Goal: Task Accomplishment & Management: Manage account settings

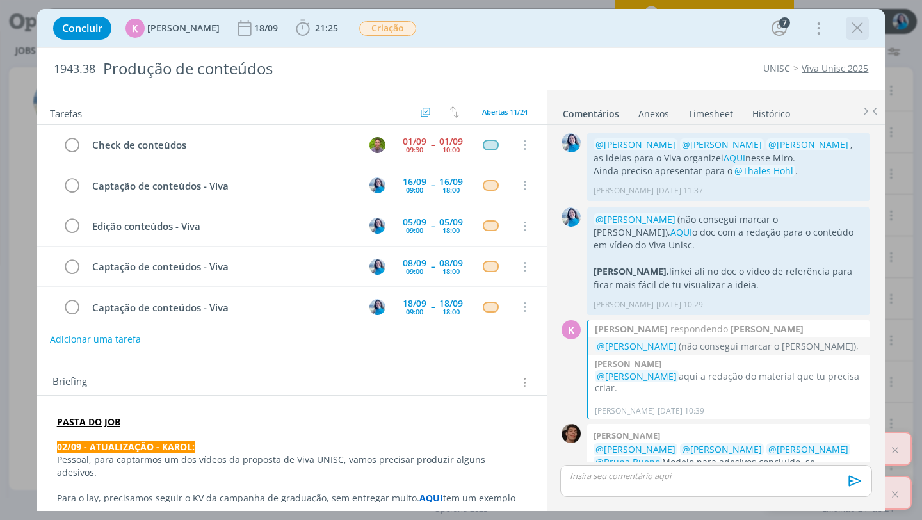
click at [862, 28] on icon "dialog" at bounding box center [856, 28] width 19 height 19
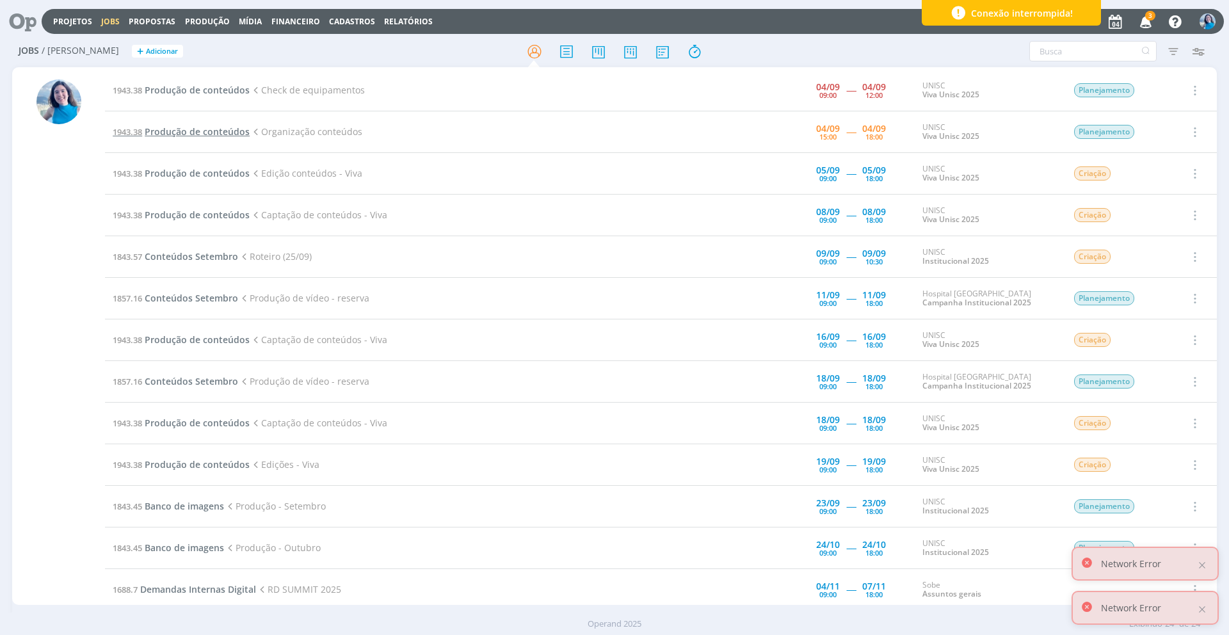
click at [225, 134] on span "Produção de conteúdos" at bounding box center [197, 131] width 105 height 12
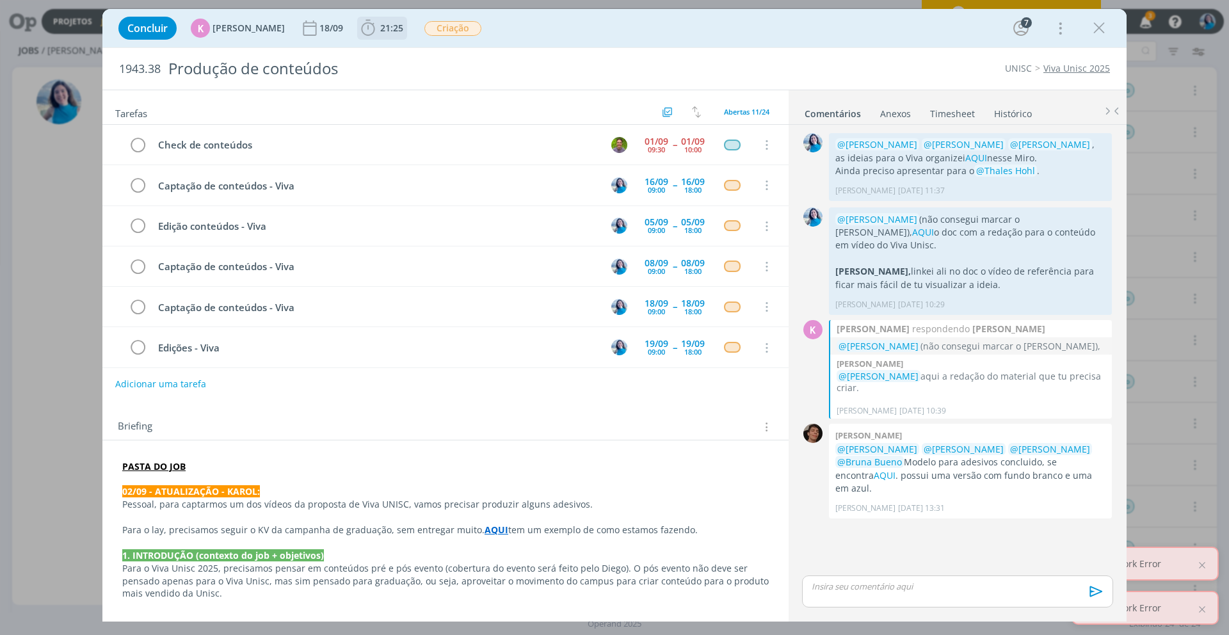
scroll to position [208, 0]
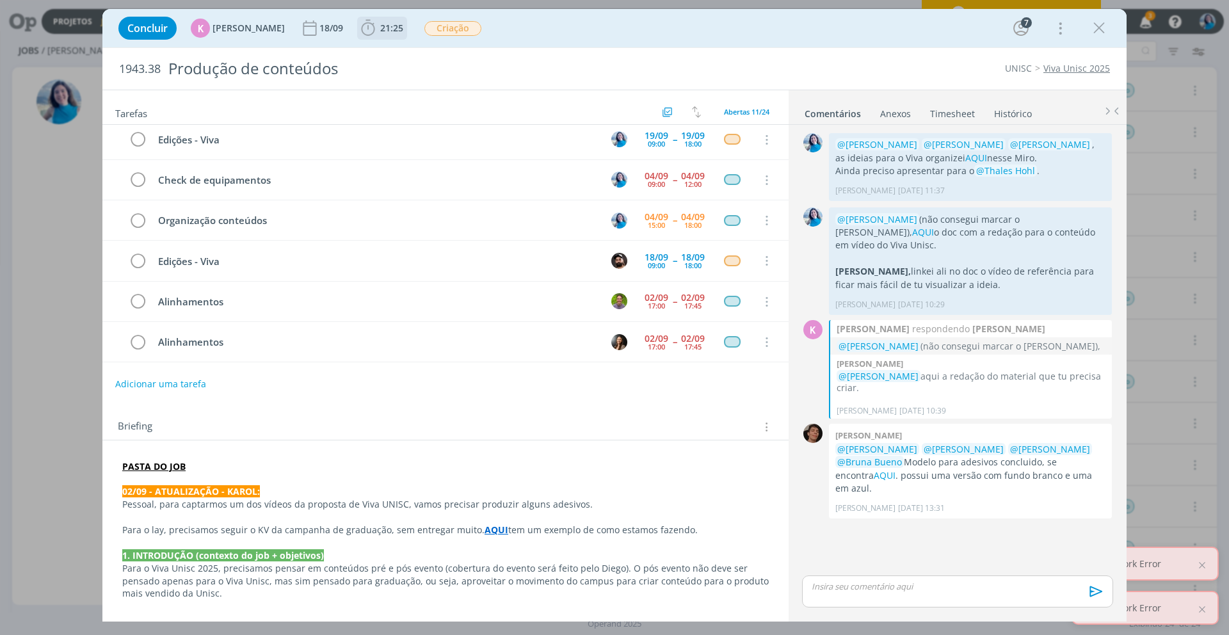
click at [380, 22] on span "21:25" at bounding box center [391, 28] width 23 height 12
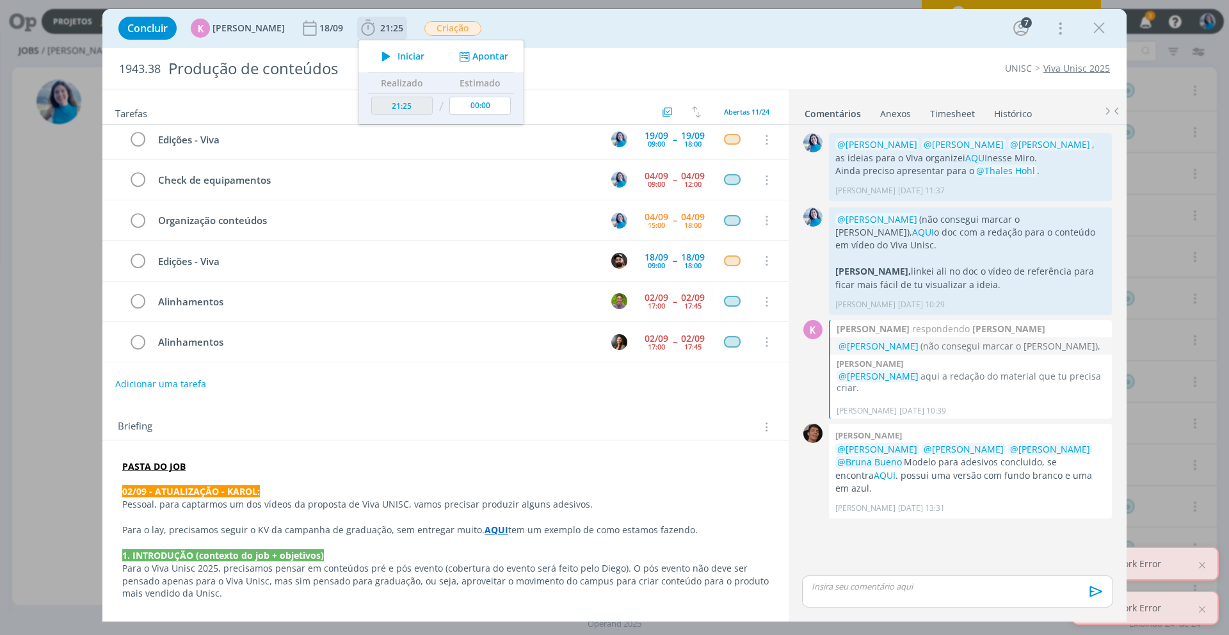
click at [385, 56] on icon "dialog" at bounding box center [386, 56] width 22 height 17
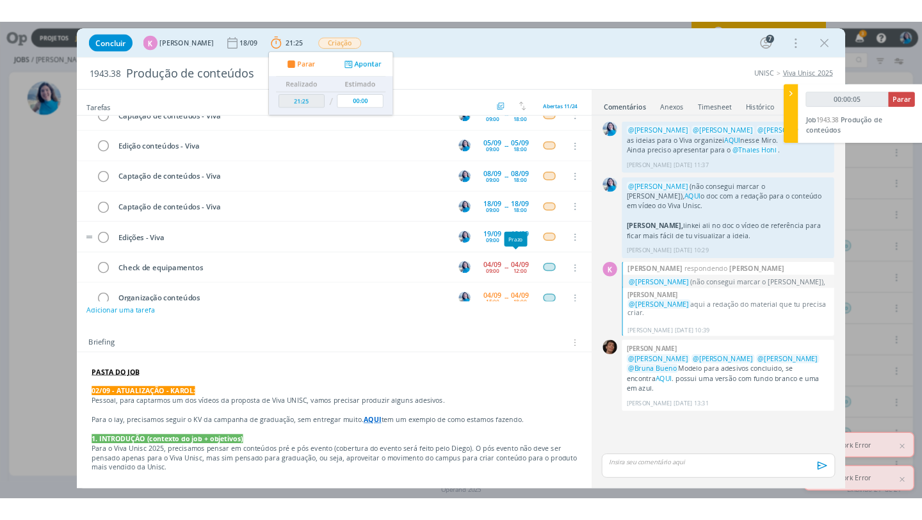
scroll to position [0, 0]
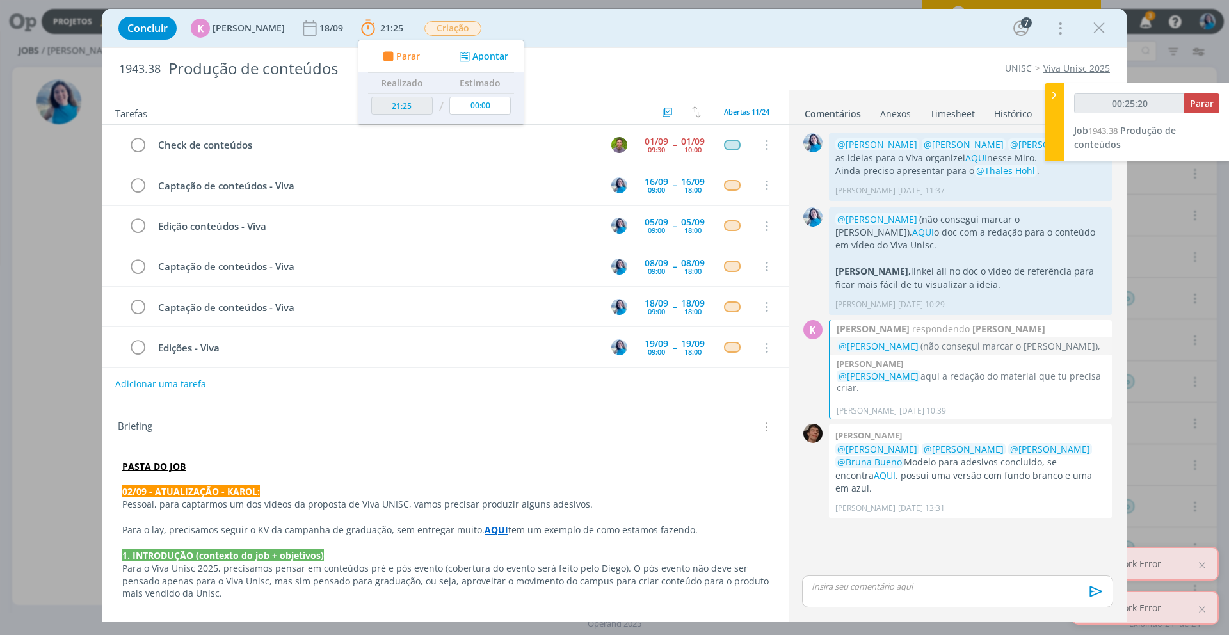
type input "00:25:21"
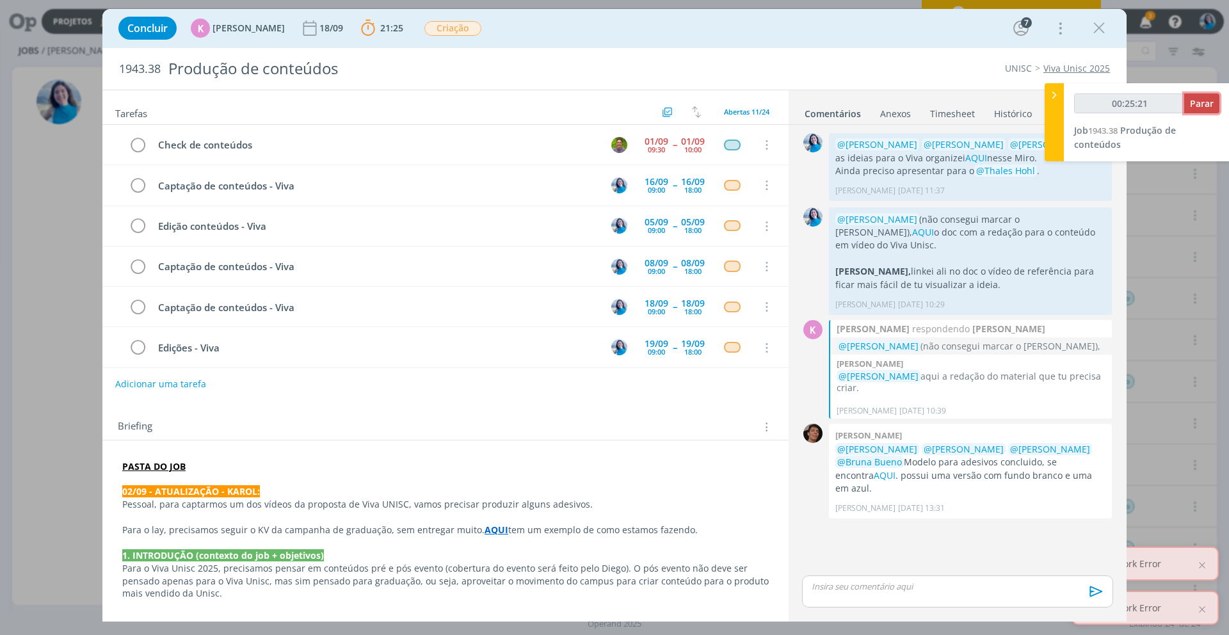
click at [921, 104] on span "Parar" at bounding box center [1202, 103] width 24 height 12
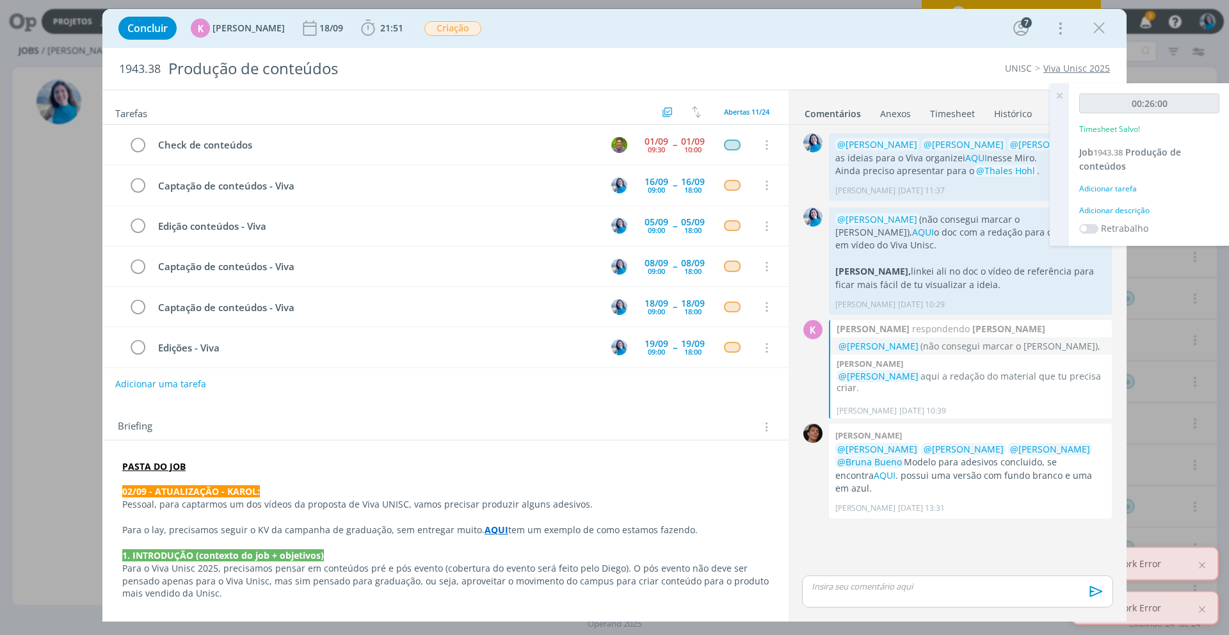
click at [921, 208] on div "Adicionar descrição" at bounding box center [1149, 211] width 140 height 12
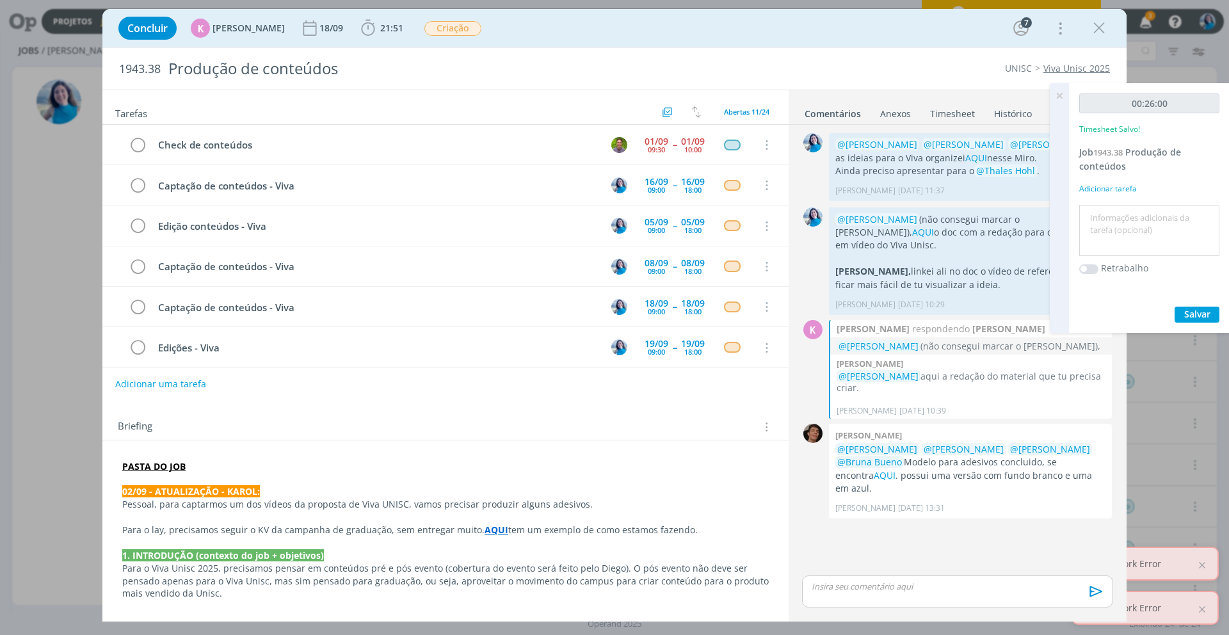
click at [921, 216] on textarea at bounding box center [1149, 230] width 134 height 45
type textarea "início edição vídeo dos adesivos"
click at [921, 319] on span "Salvar" at bounding box center [1197, 314] width 26 height 12
click at [921, 96] on icon at bounding box center [1059, 95] width 23 height 25
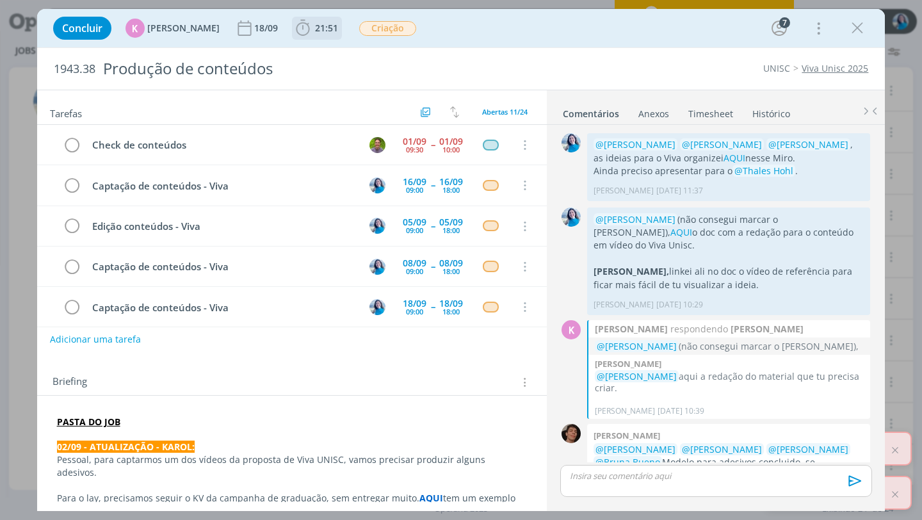
click at [294, 29] on icon "dialog" at bounding box center [302, 28] width 19 height 19
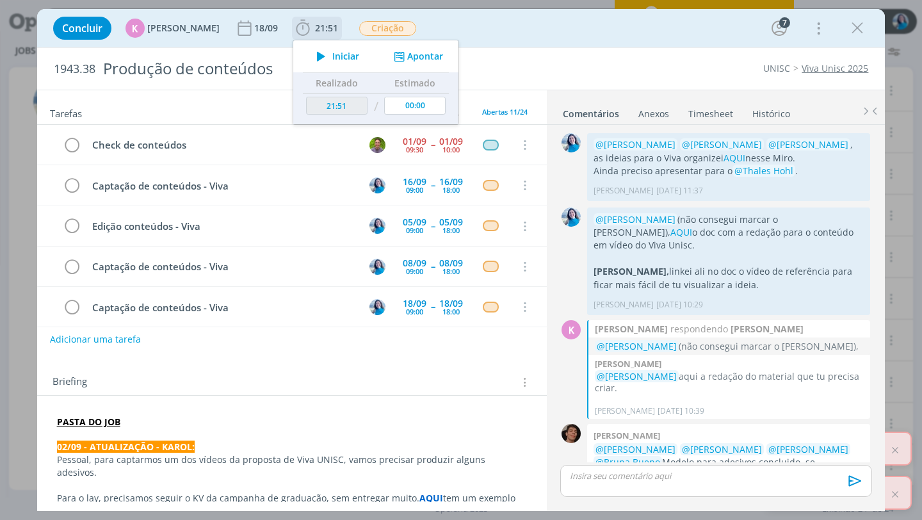
click at [317, 54] on icon "dialog" at bounding box center [321, 56] width 22 height 17
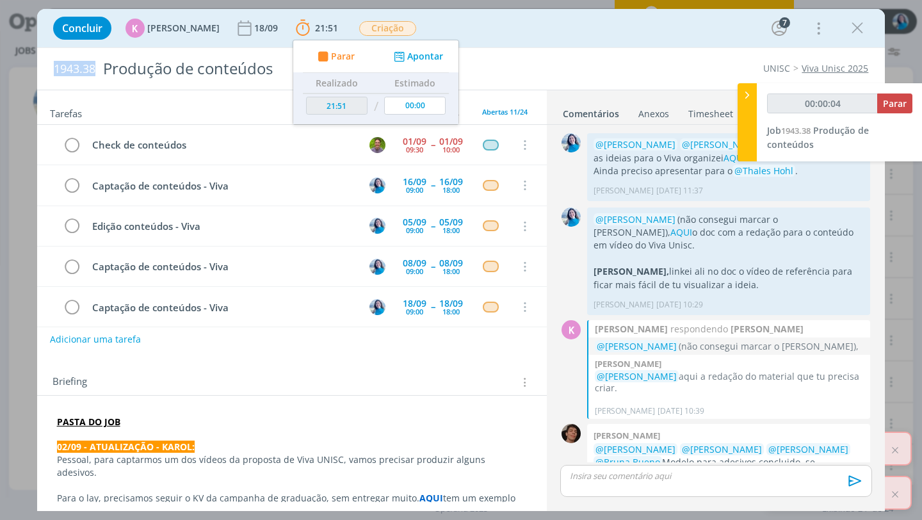
drag, startPoint x: 55, startPoint y: 69, endPoint x: 96, endPoint y: 68, distance: 41.0
click at [96, 68] on h2 "1943.38 Produção de conteúdos" at bounding box center [289, 69] width 470 height 42
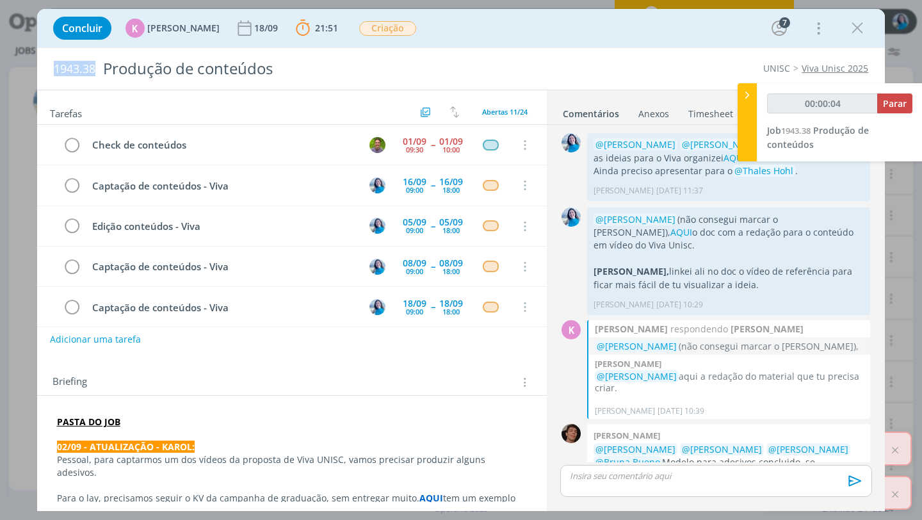
copy span "1943.38"
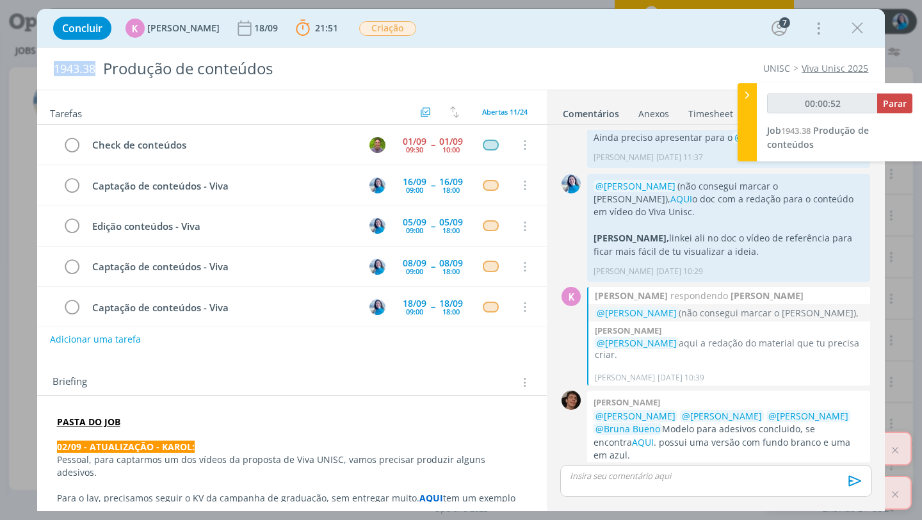
type input "00:00:53"
click at [748, 95] on icon at bounding box center [746, 94] width 13 height 13
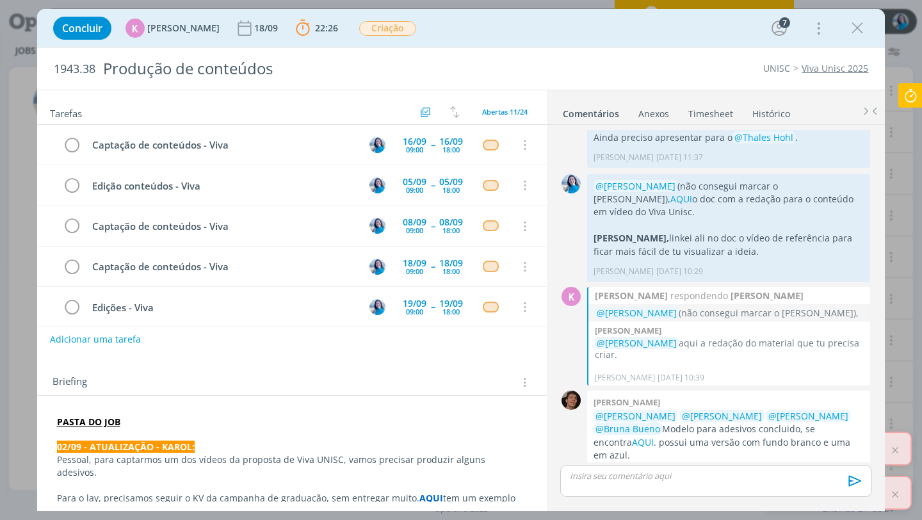
click at [97, 420] on strong "PASTA DO JOB" at bounding box center [88, 421] width 63 height 12
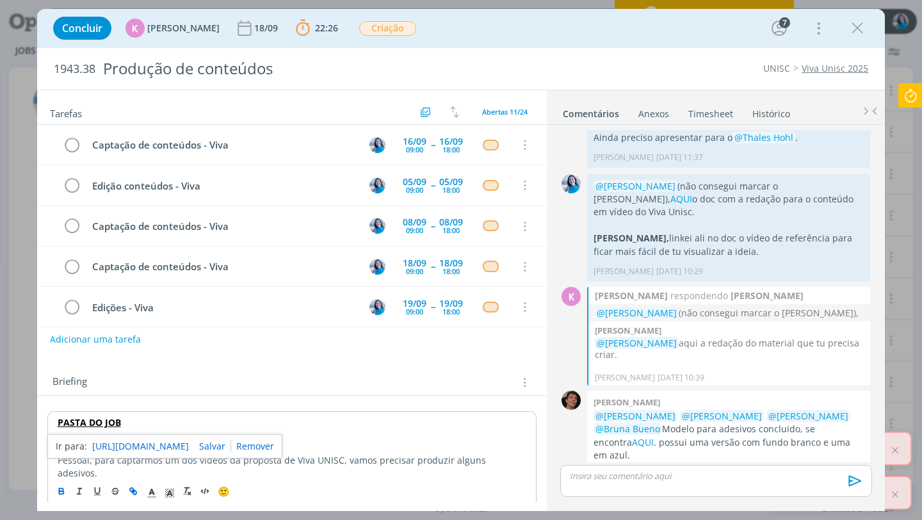
click at [113, 448] on link "https://sobeae.sharepoint.com/:f:/s/SOBEAE/EvhDPTIUOaJIsPqfuF7XBu4B0WmY3fooNgUc…" at bounding box center [140, 446] width 97 height 17
click at [453, 364] on div "Briefing Briefings Predefinidos Versões do Briefing Ver Briefing do Projeto" at bounding box center [292, 378] width 510 height 35
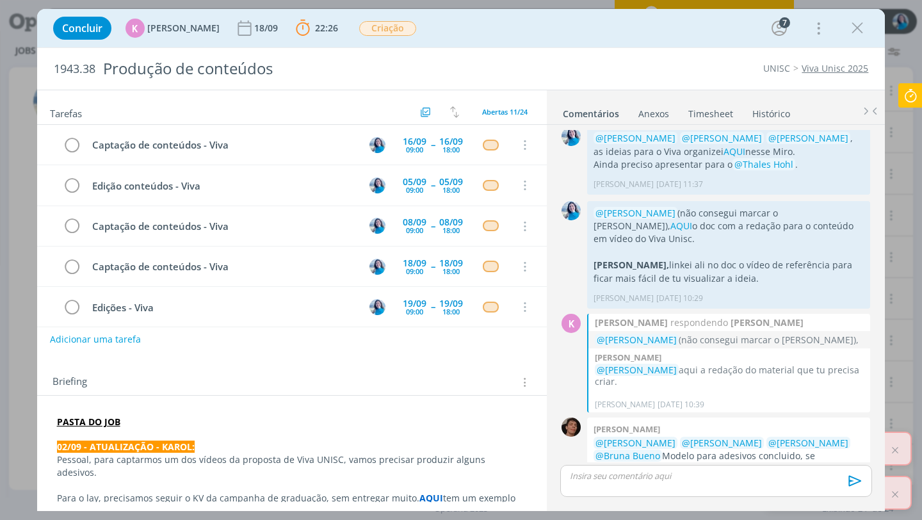
scroll to position [0, 0]
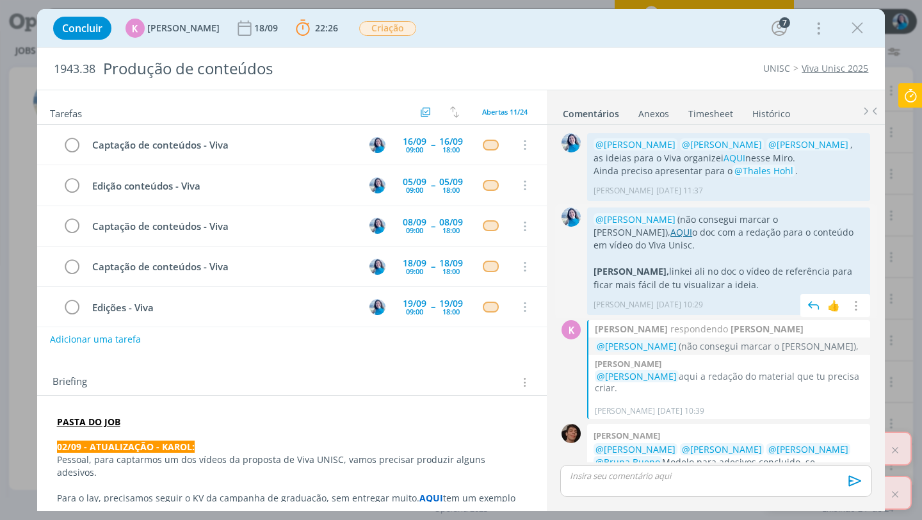
click at [692, 226] on link "AQUI" at bounding box center [681, 232] width 22 height 12
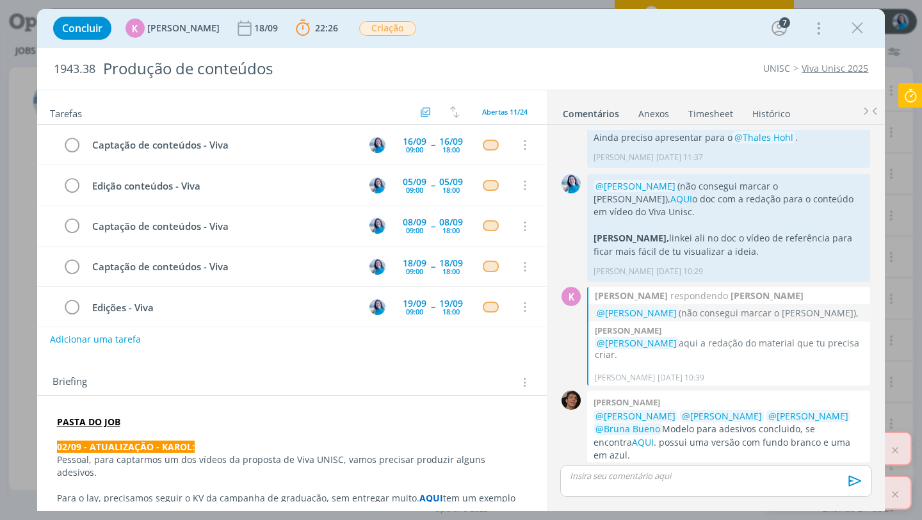
click at [627, 475] on p "dialog" at bounding box center [715, 476] width 291 height 12
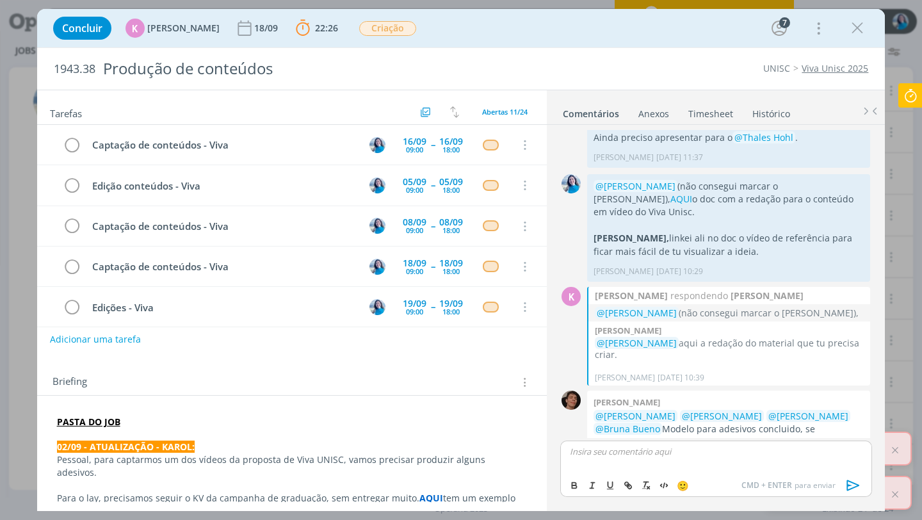
scroll to position [58, 0]
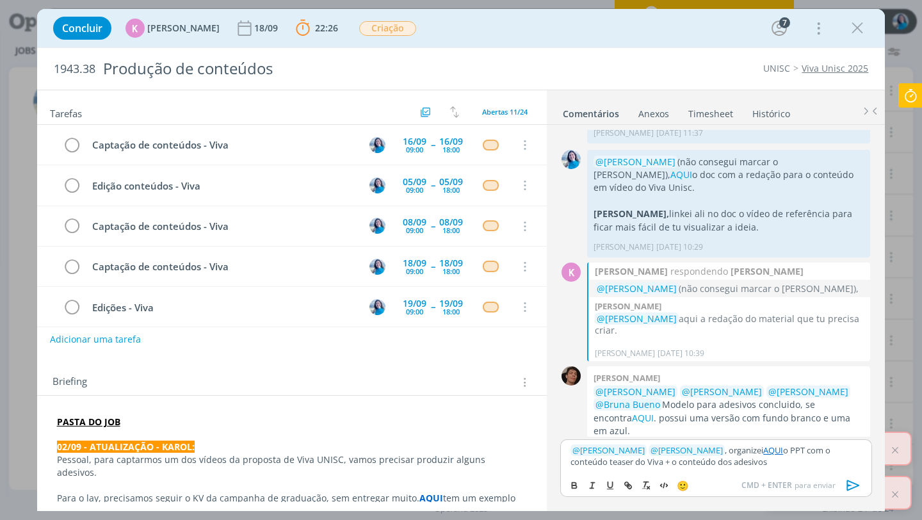
click at [854, 483] on icon "dialog" at bounding box center [852, 484] width 13 height 11
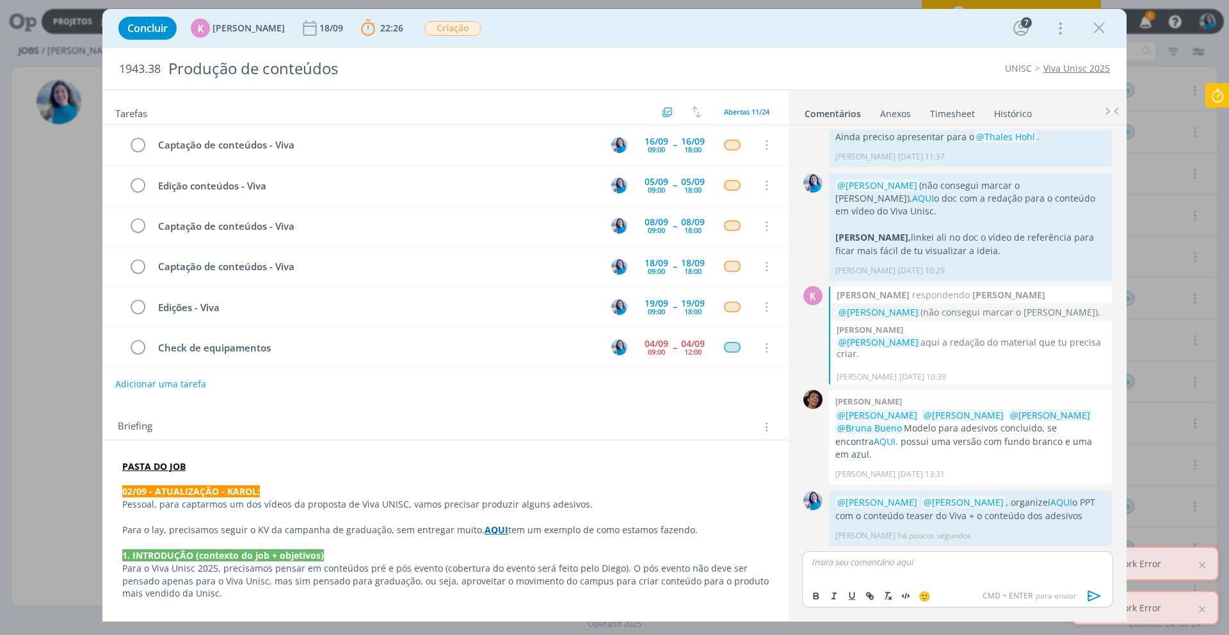
scroll to position [8, 0]
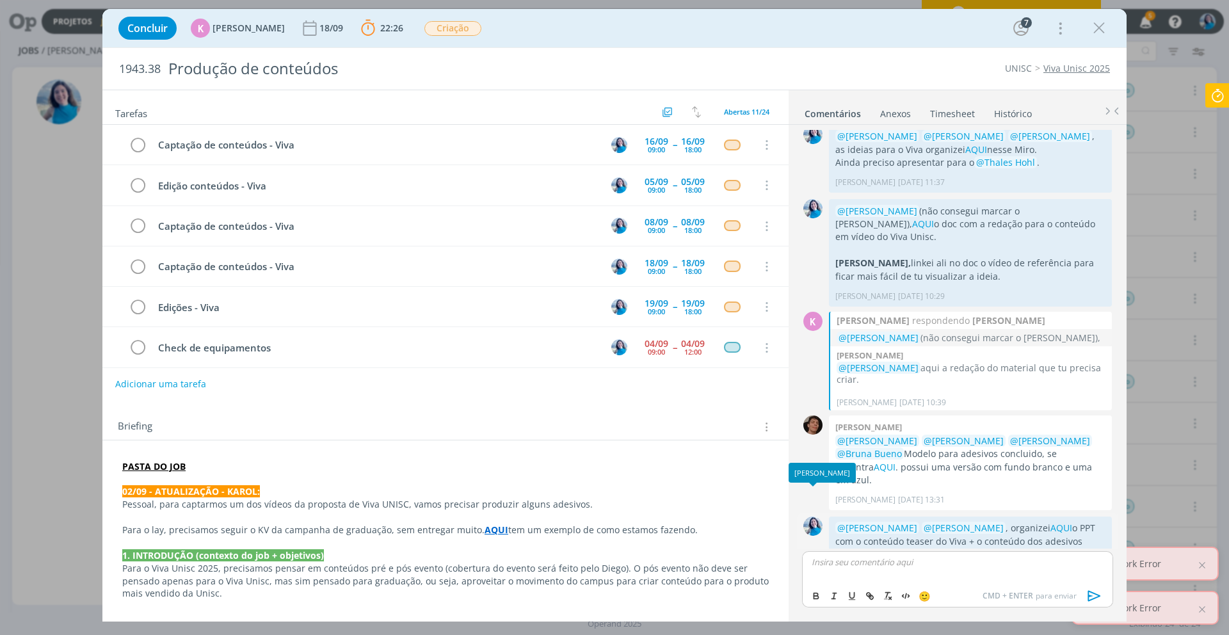
click at [817, 516] on div "0" at bounding box center [813, 543] width 32 height 55
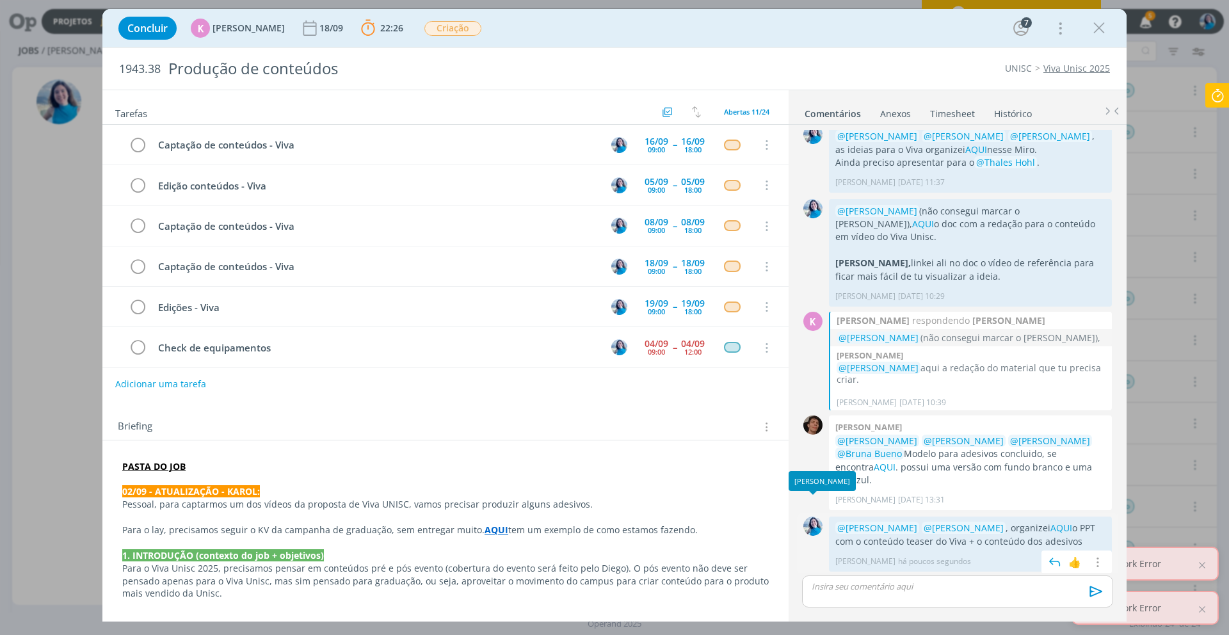
scroll to position [0, 0]
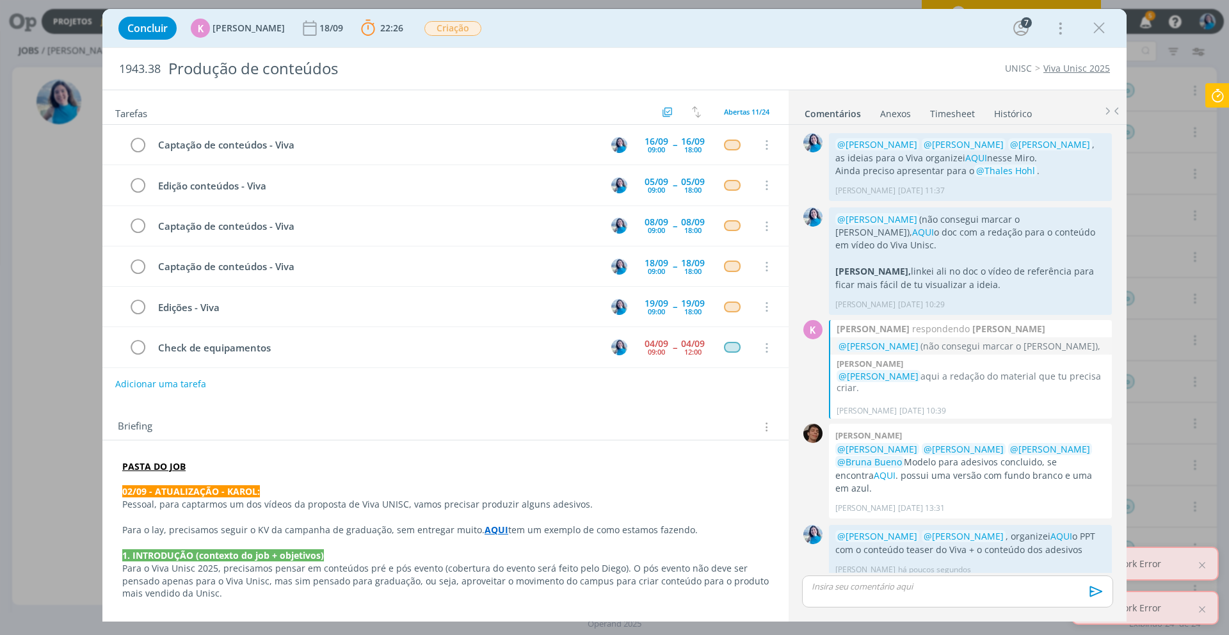
click at [178, 468] on strong "PASTA DO JOB" at bounding box center [153, 466] width 63 height 12
click at [199, 489] on link "https://sobeae.sharepoint.com/:f:/s/SOBEAE/EvhDPTIUOaJIsPqfuF7XBu4B0WmY3fooNgUc…" at bounding box center [205, 491] width 97 height 17
click at [921, 94] on icon at bounding box center [1217, 95] width 23 height 25
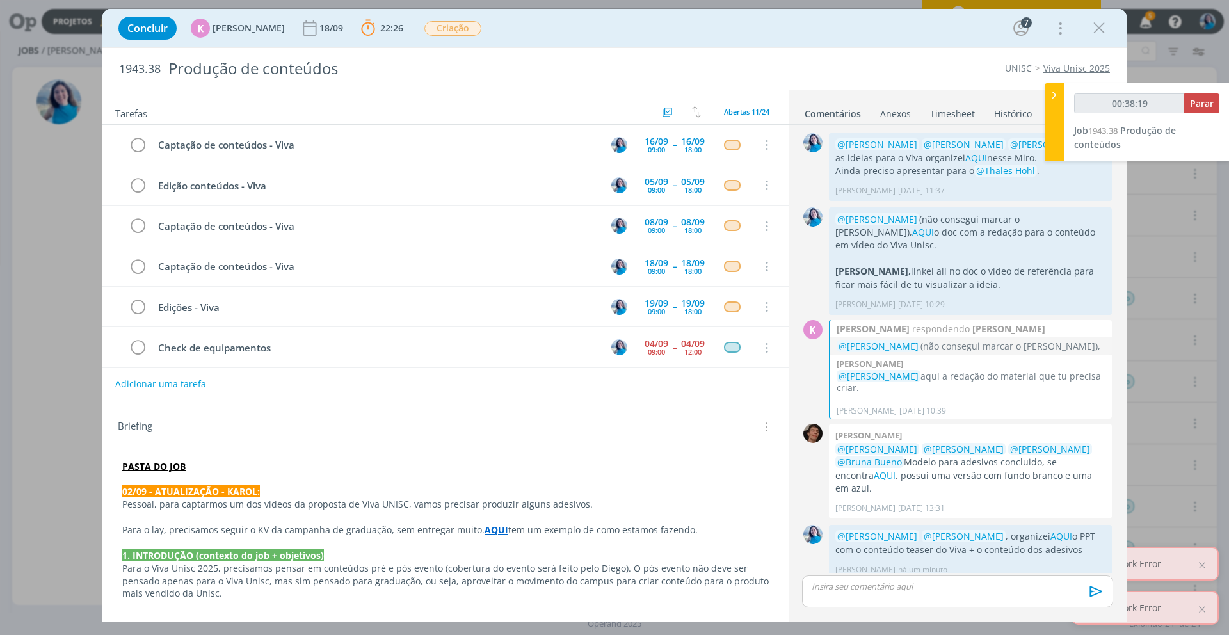
click at [921, 519] on p "dialog" at bounding box center [957, 586] width 291 height 12
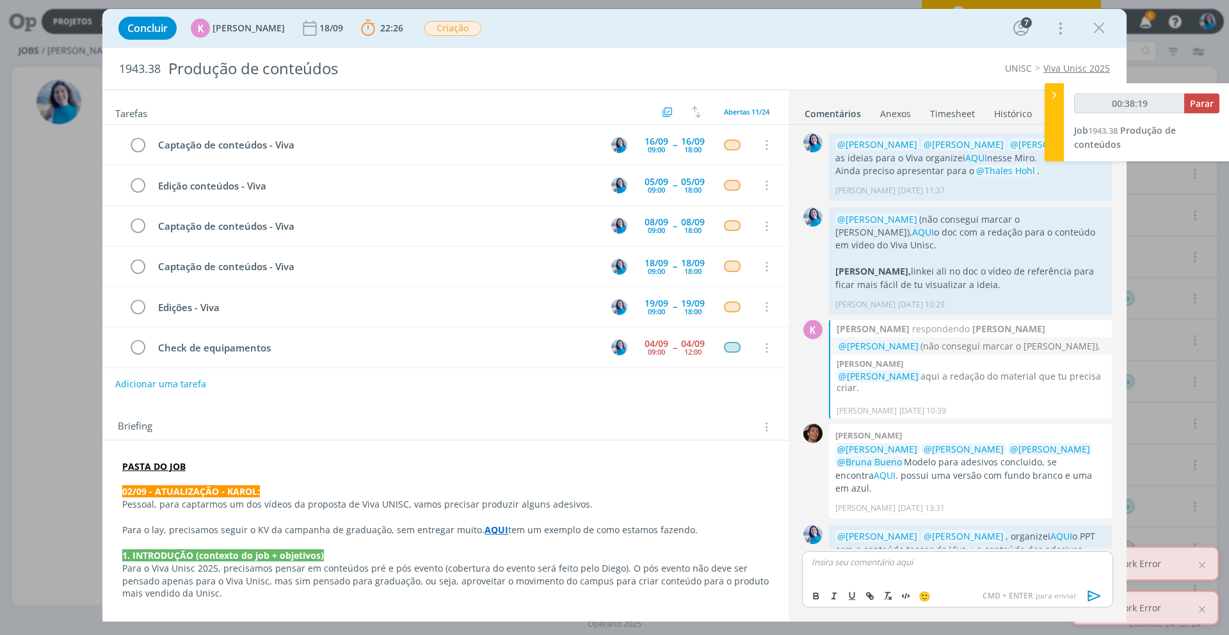
scroll to position [8, 0]
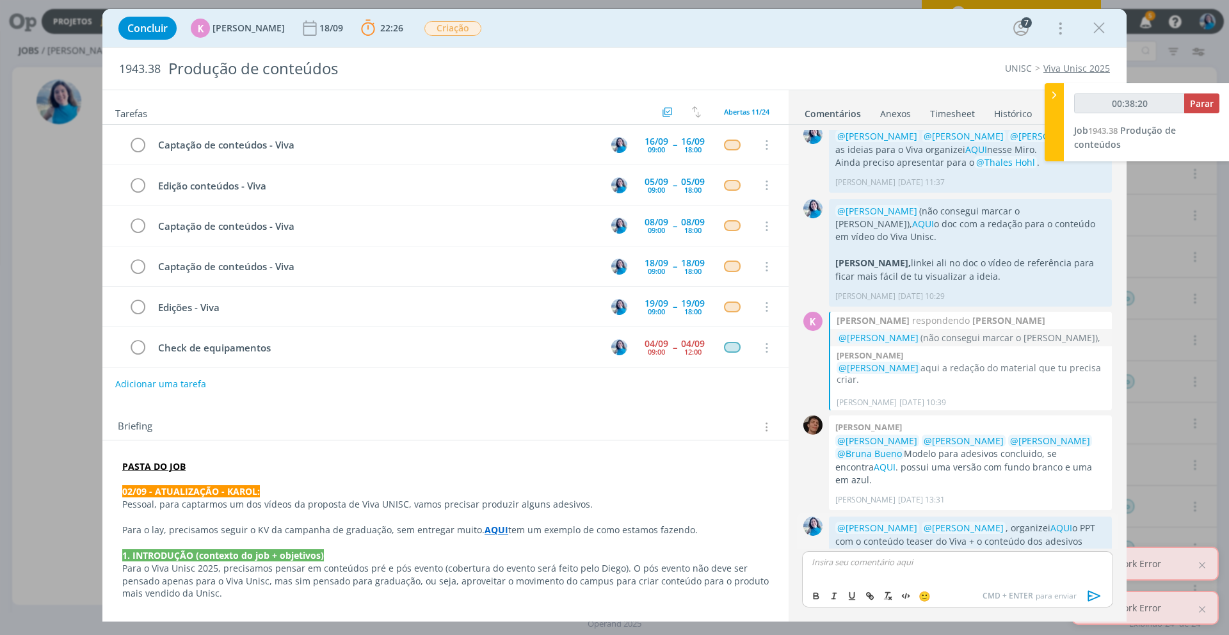
click at [921, 519] on icon "dialog" at bounding box center [1096, 562] width 14 height 12
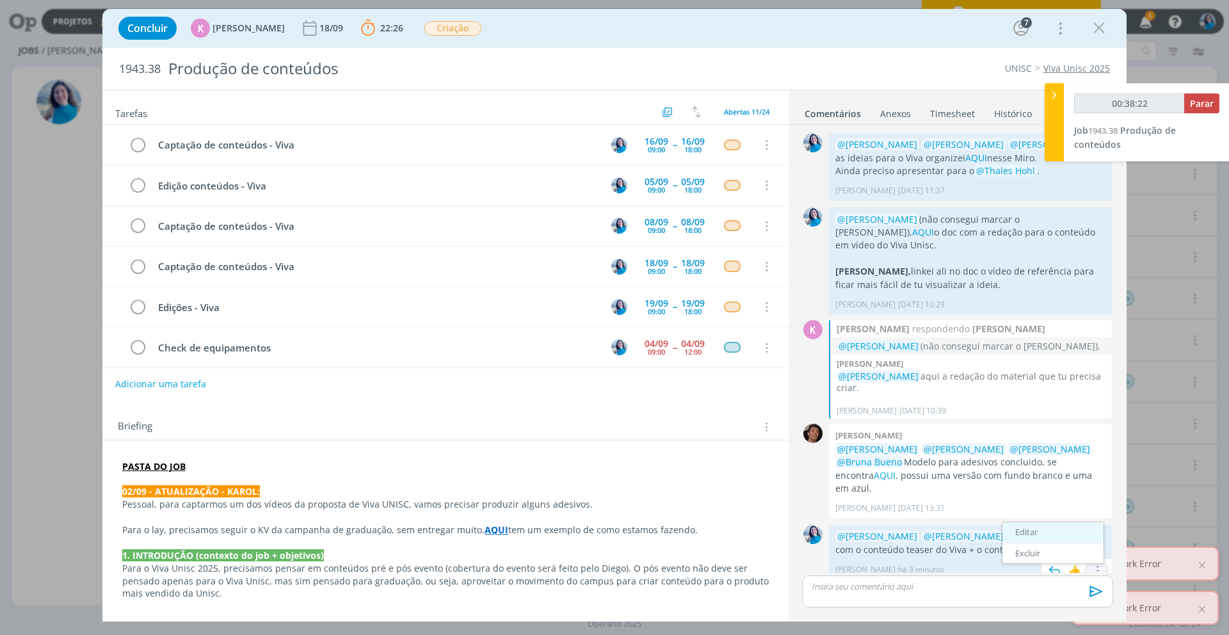
click at [921, 519] on link "Editar" at bounding box center [1052, 532] width 101 height 20
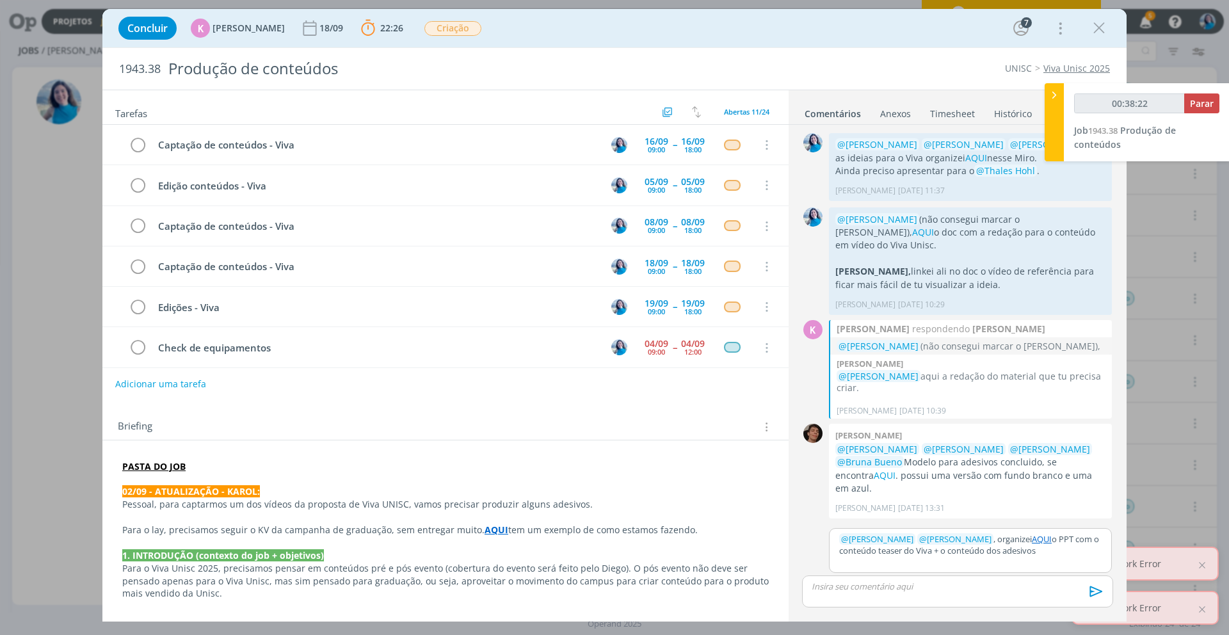
type input "00:38:23"
click at [921, 519] on p "﻿ @ Karoline Arend ﻿ ﻿ @ Beatriz Luchese ﻿ , organizei AQUI o PPT com o conteúd…" at bounding box center [970, 545] width 262 height 24
click at [851, 519] on p "AQUI o link do vídeo em separado." at bounding box center [970, 574] width 262 height 12
type input "00:38:41"
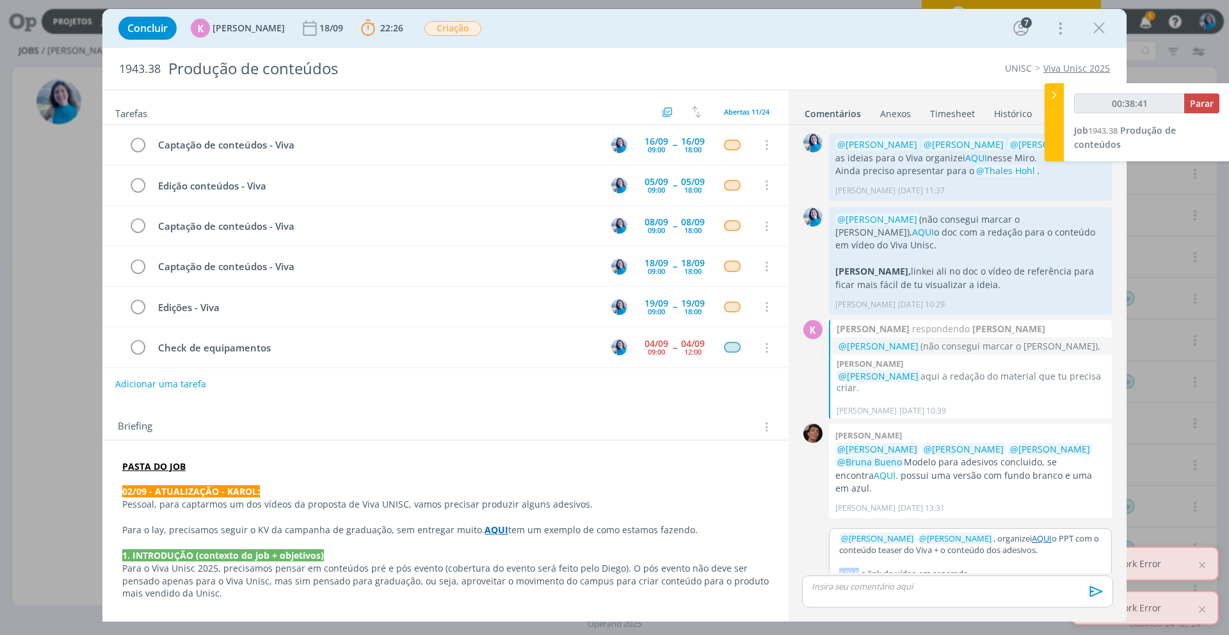
click at [851, 519] on p "AQUI o link do vídeo em separado." at bounding box center [970, 574] width 262 height 12
click at [893, 519] on icon "dialog" at bounding box center [895, 592] width 4 height 4
type input "AQUI"
type input "00:38:42"
paste input "https://sobeae.sharepoint.com/:v:/s/SOBEAE/EXh1jitY1XRMnIj_C2jeZYwBTHHr2wMxmzbY…"
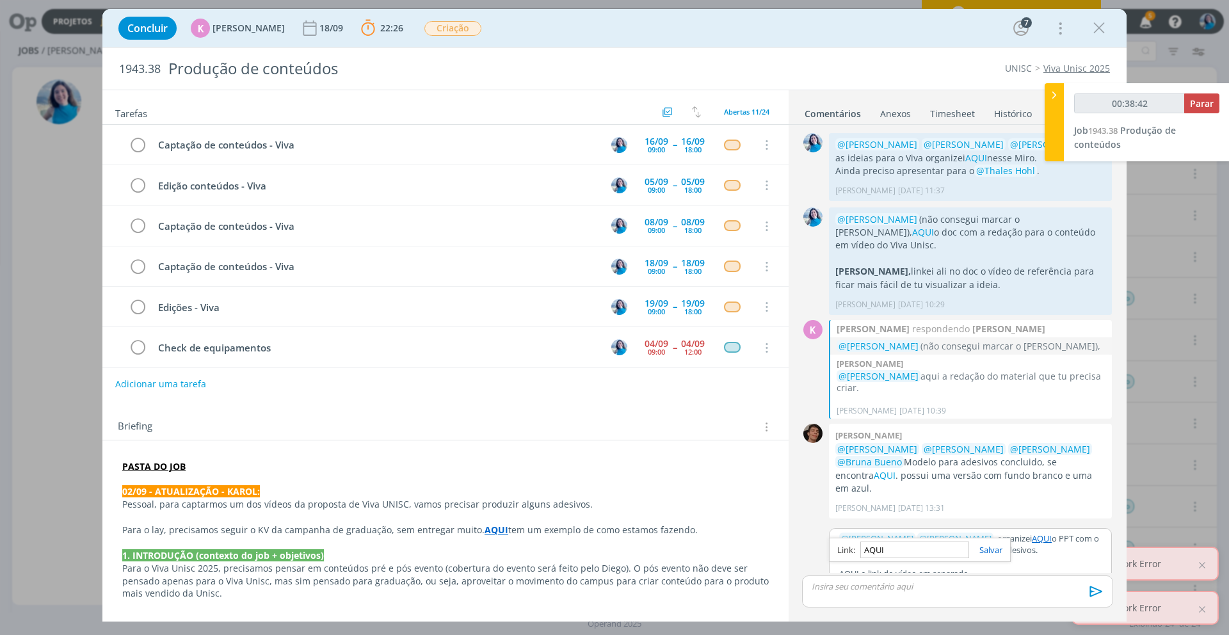
type input "https://sobeae.sharepoint.com/:v:/s/SOBEAE/EXh1jitY1XRMnIj_C2jeZYwBTHHr2wMxmzbY…"
type input "00:38:44"
type input "https://sobeae.sharepoint.com/:v:/s/SOBEAE/EXh1jitY1XRMnIj_C2jeZYwBTHHr2wMxmzbY…"
click at [921, 519] on link "dialog" at bounding box center [985, 550] width 33 height 12
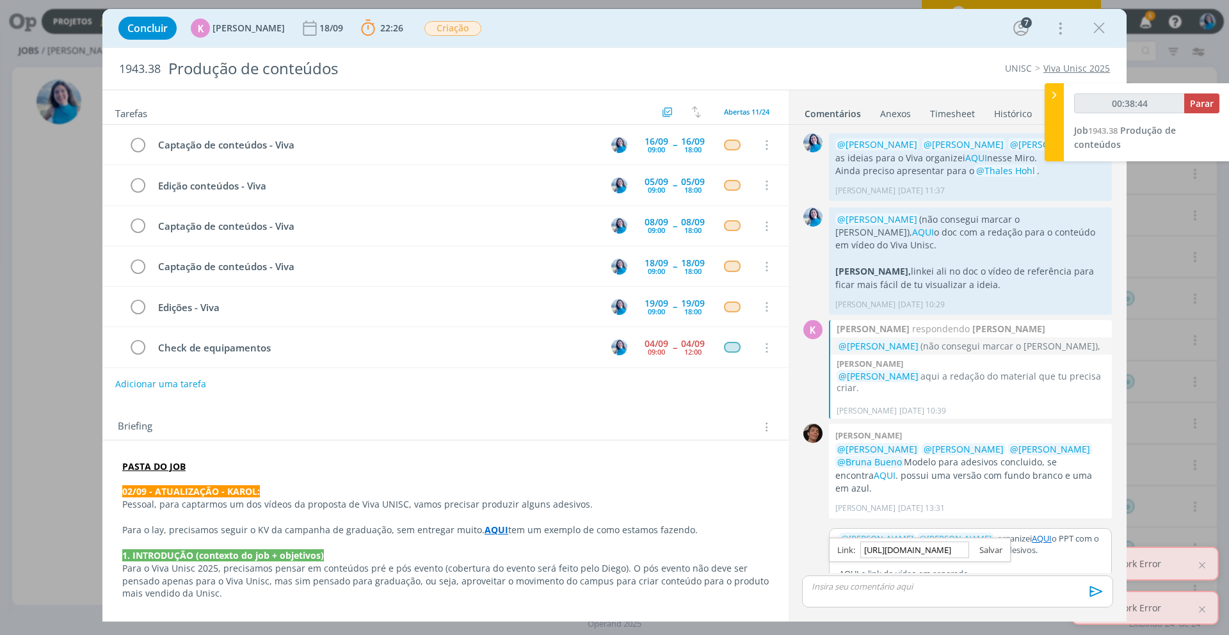
scroll to position [0, 0]
click at [921, 519] on button "Salvar" at bounding box center [1091, 593] width 29 height 15
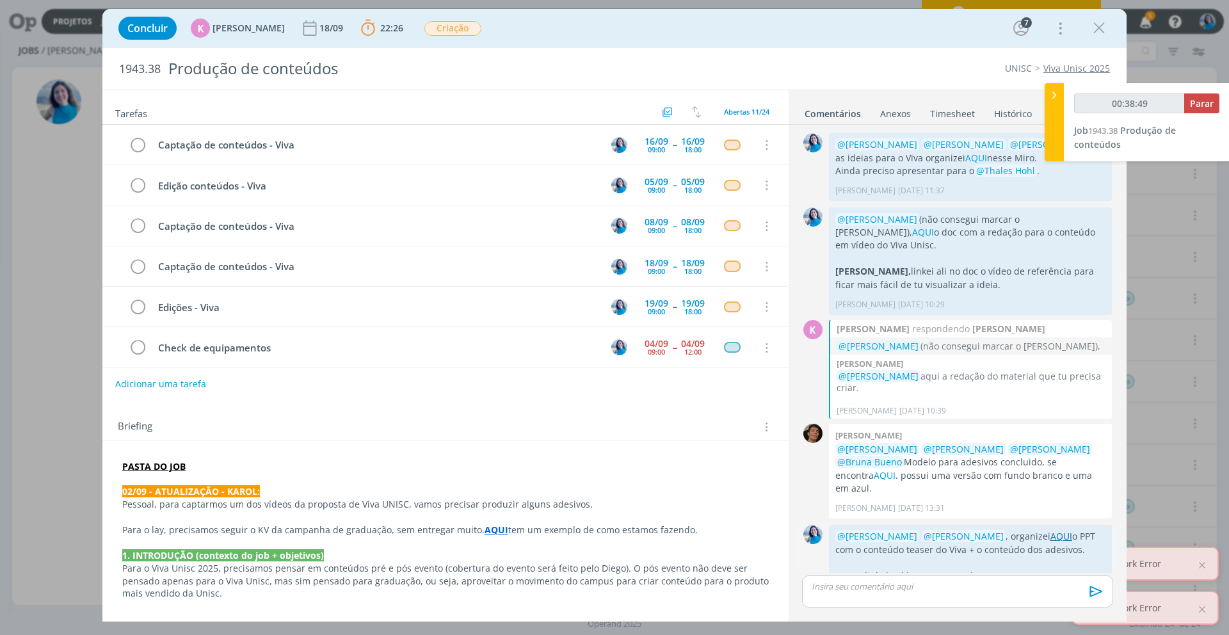
scroll to position [10, 0]
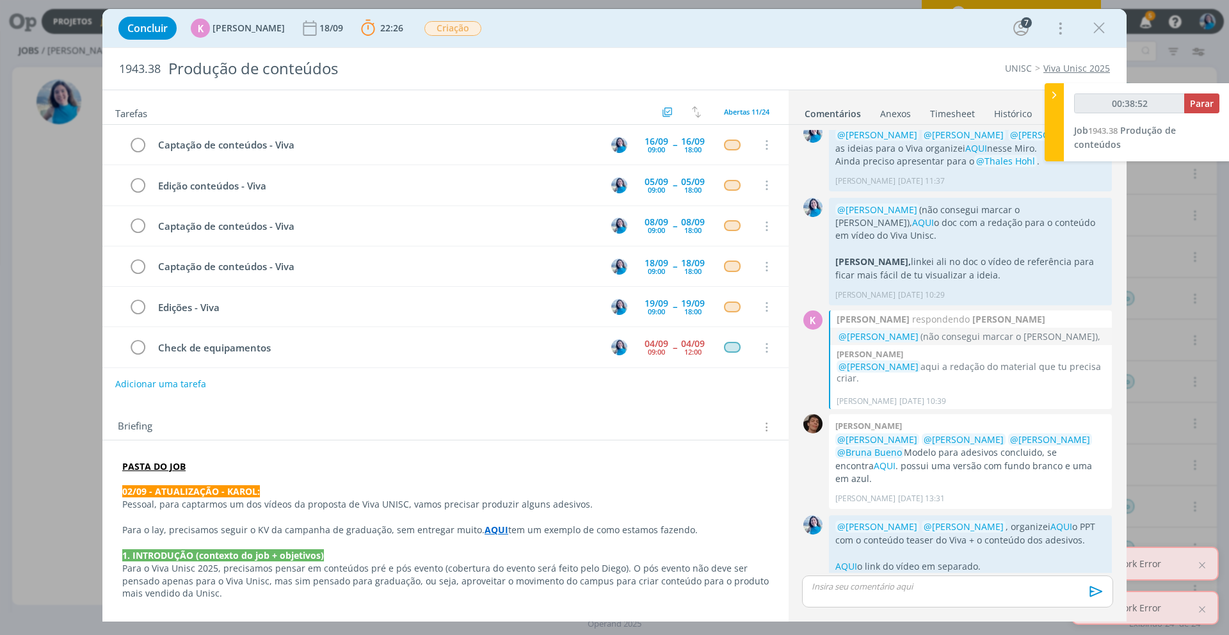
type input "00:38:53"
click at [921, 107] on span "Parar" at bounding box center [1202, 103] width 24 height 12
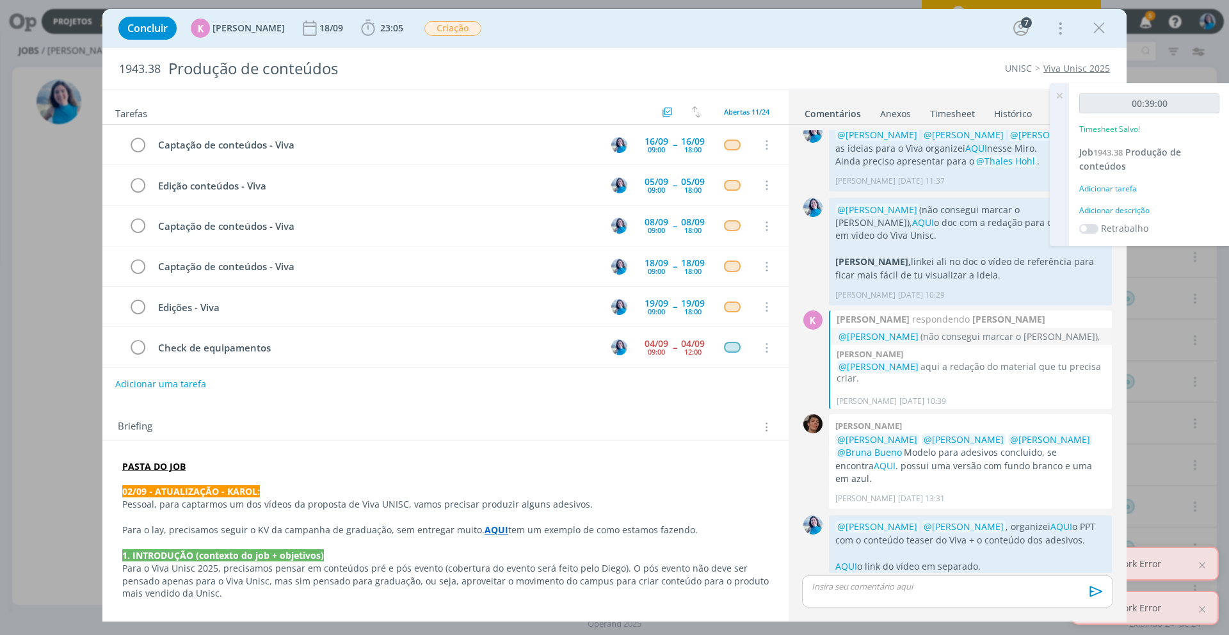
click at [921, 210] on div "Adicionar descrição" at bounding box center [1149, 211] width 140 height 12
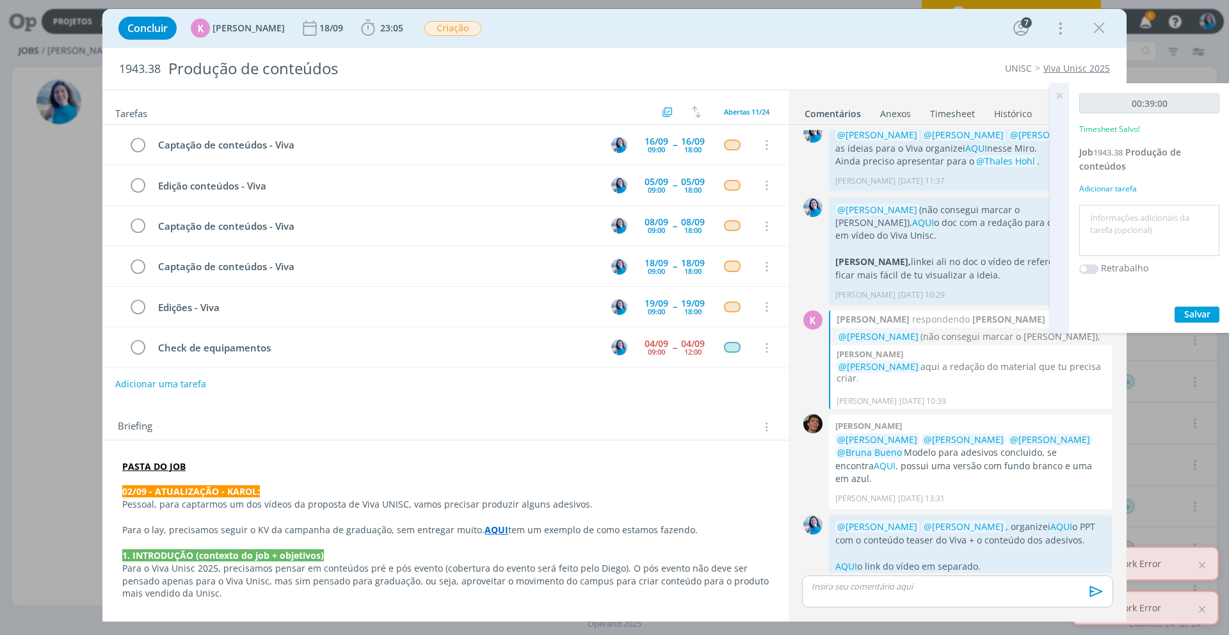
click at [921, 218] on textarea at bounding box center [1149, 230] width 134 height 45
type textarea "finalização edição vídeo adesivos e PPT"
click at [921, 317] on span "Salvar" at bounding box center [1197, 314] width 26 height 12
click at [921, 97] on icon at bounding box center [1059, 95] width 23 height 25
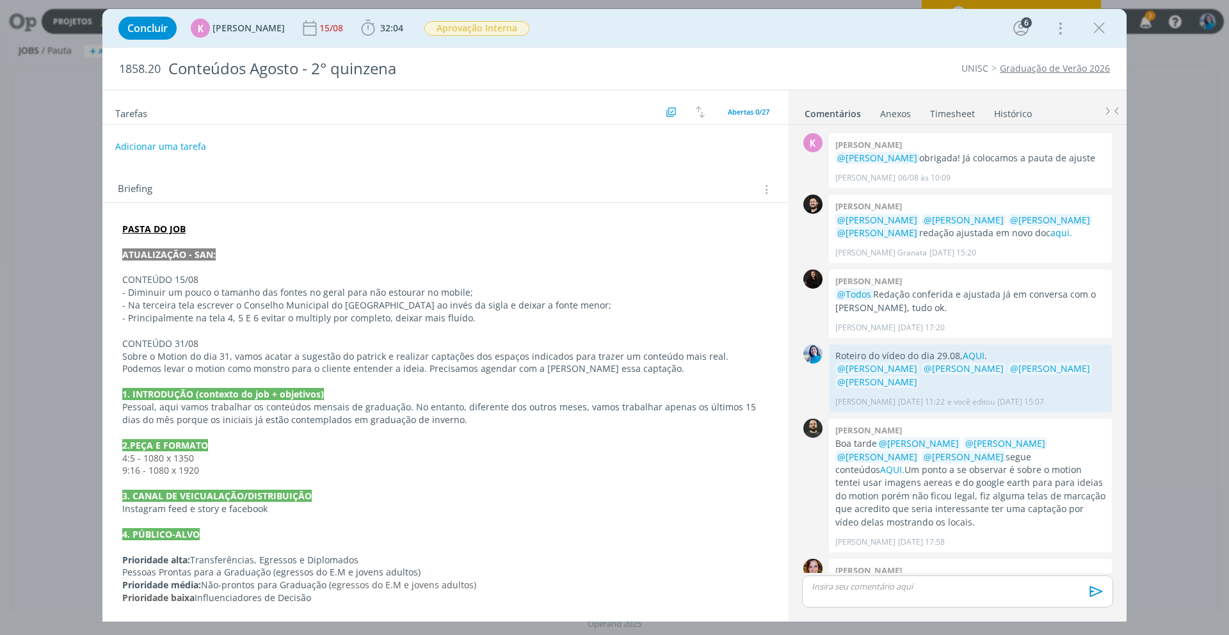
scroll to position [1936, 0]
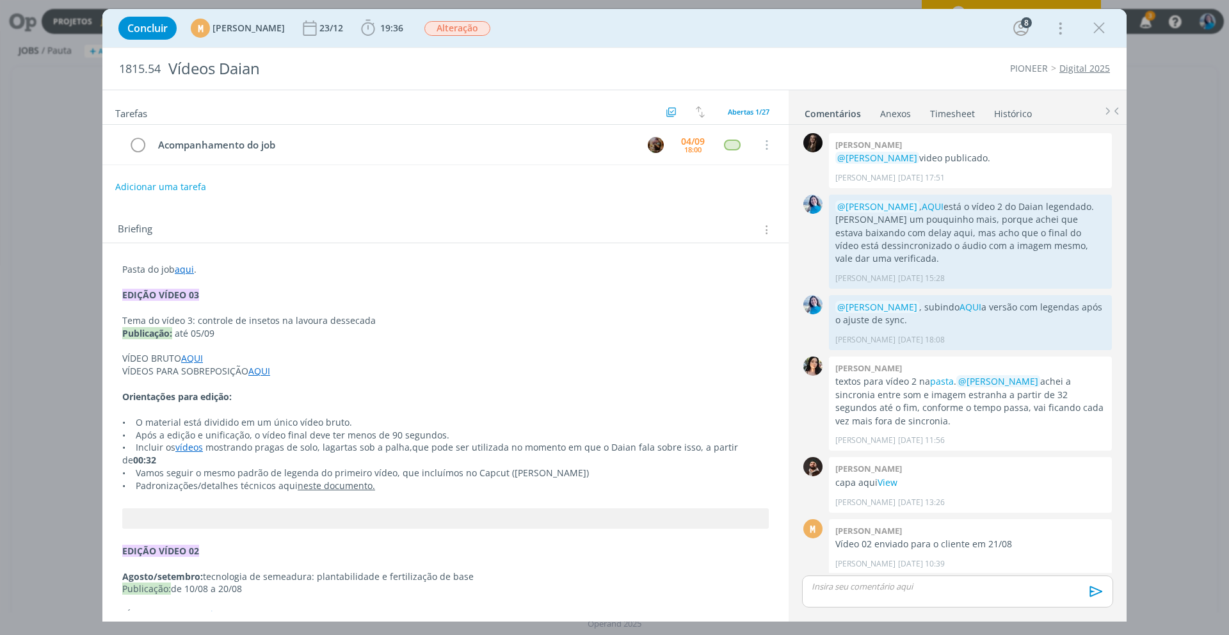
scroll to position [1398, 0]
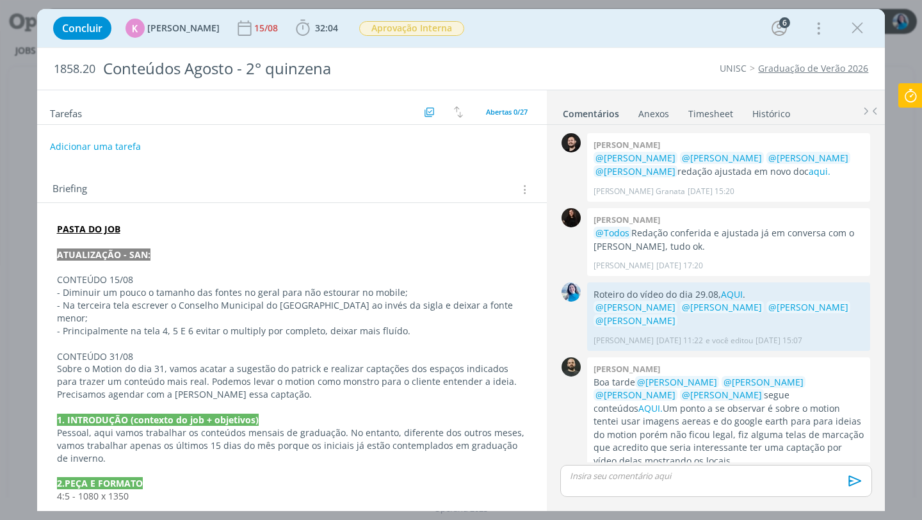
scroll to position [1985, 0]
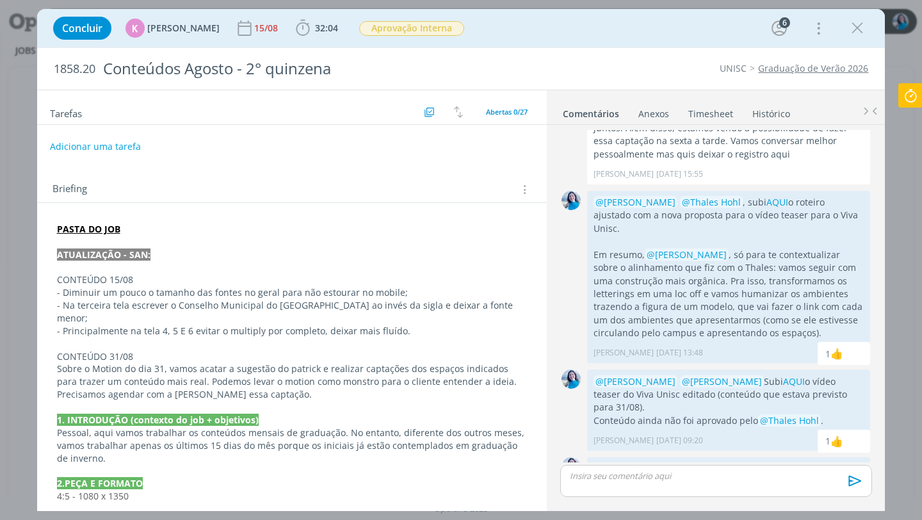
click at [111, 230] on strong "PASTA DO JOB" at bounding box center [88, 229] width 63 height 12
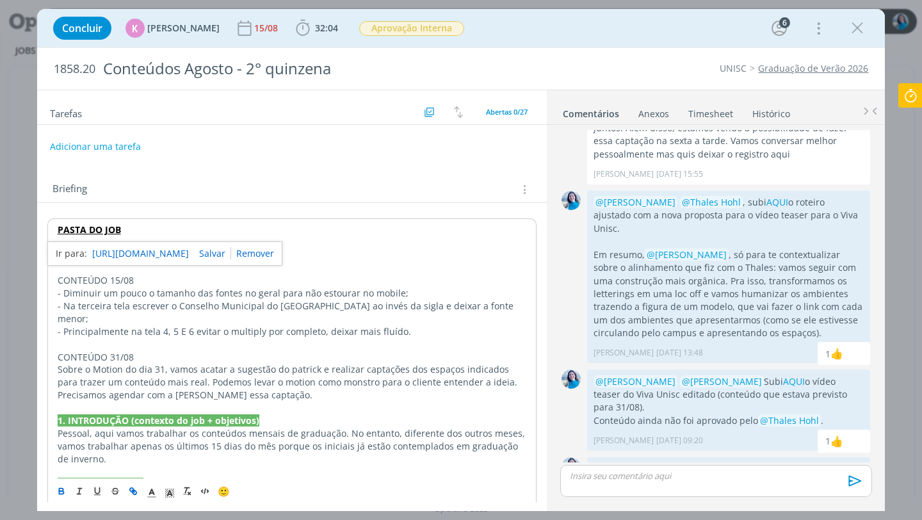
click at [124, 252] on link "[URL][DOMAIN_NAME]" at bounding box center [140, 253] width 97 height 17
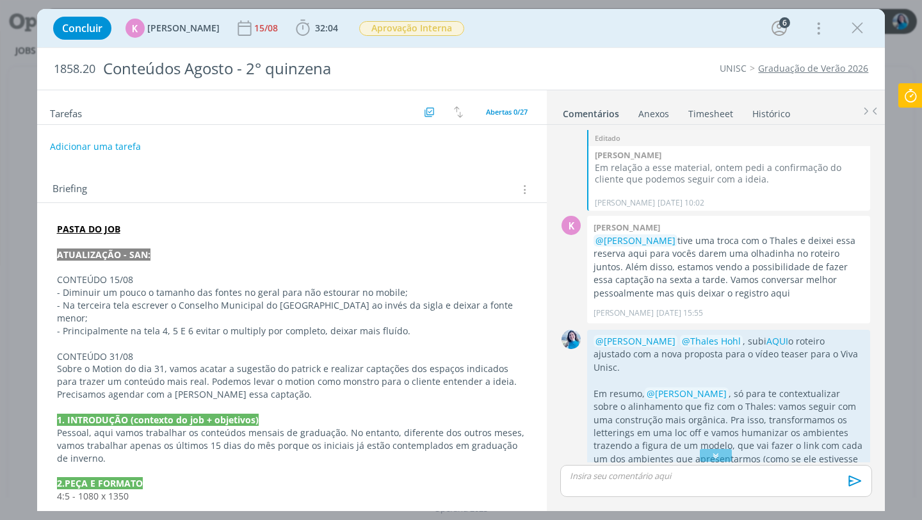
scroll to position [1985, 0]
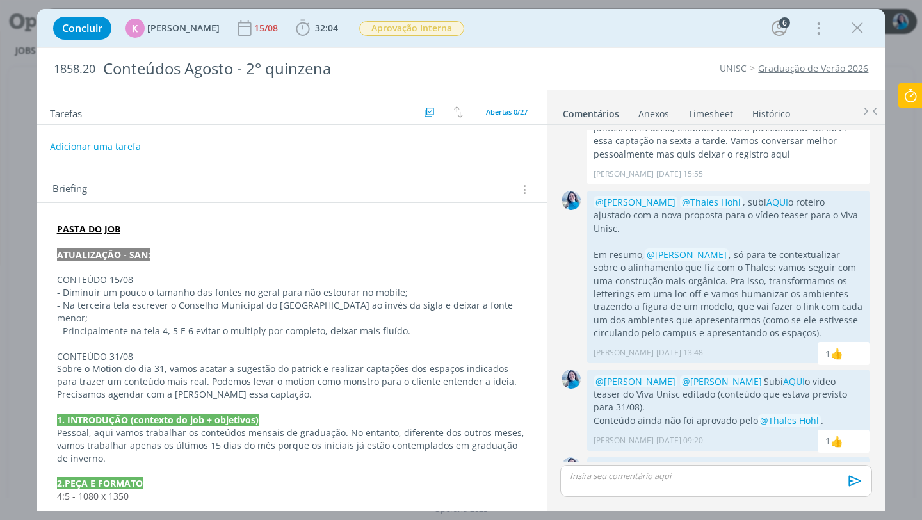
click at [114, 230] on strong "PASTA DO JOB" at bounding box center [88, 229] width 63 height 12
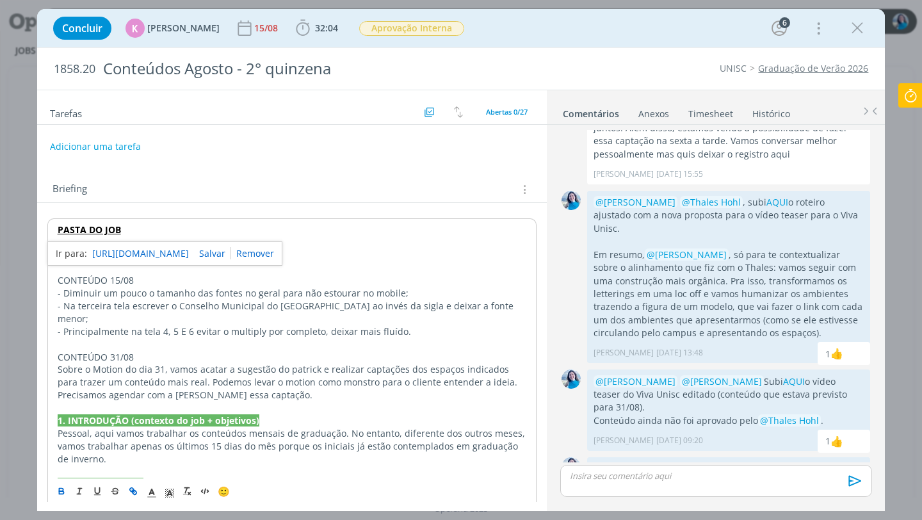
click at [119, 253] on link "[URL][DOMAIN_NAME]" at bounding box center [140, 253] width 97 height 17
click at [692, 477] on p "dialog" at bounding box center [715, 476] width 291 height 12
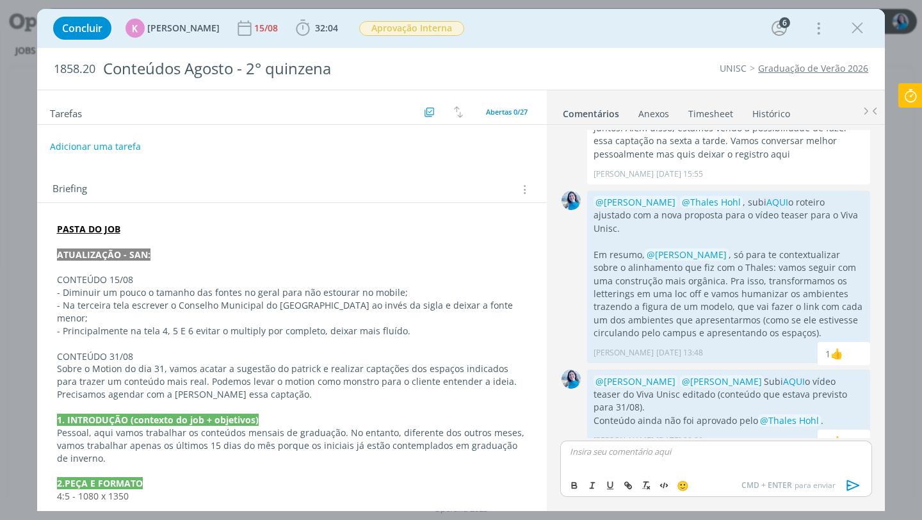
scroll to position [2010, 0]
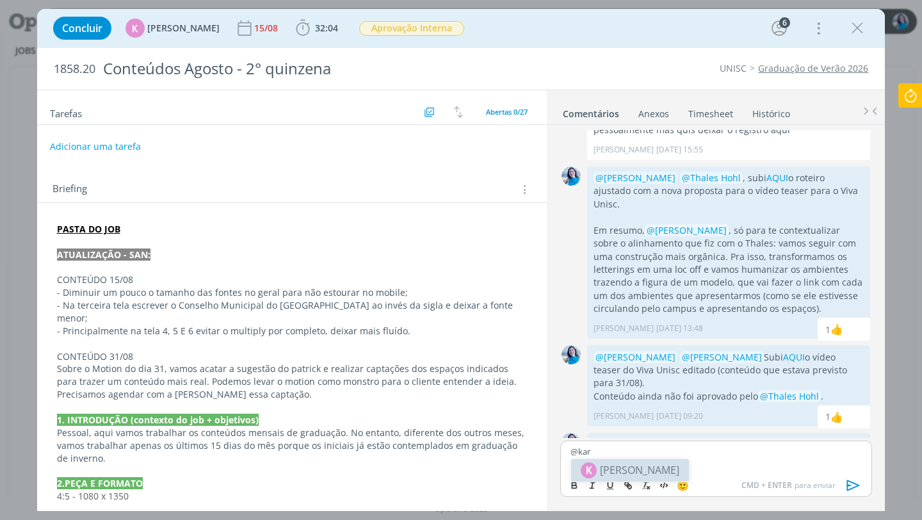
click at [662, 472] on span "[PERSON_NAME]" at bounding box center [639, 469] width 79 height 15
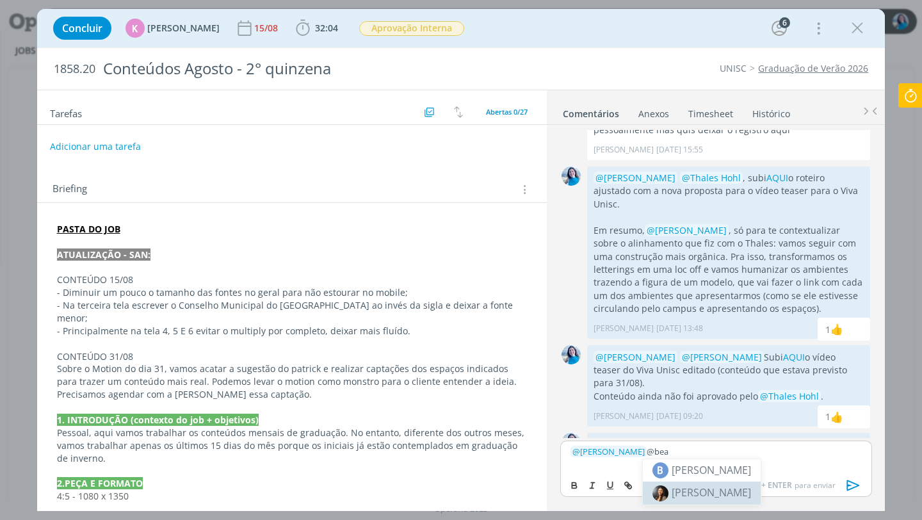
click at [701, 493] on span "[PERSON_NAME]" at bounding box center [710, 492] width 79 height 14
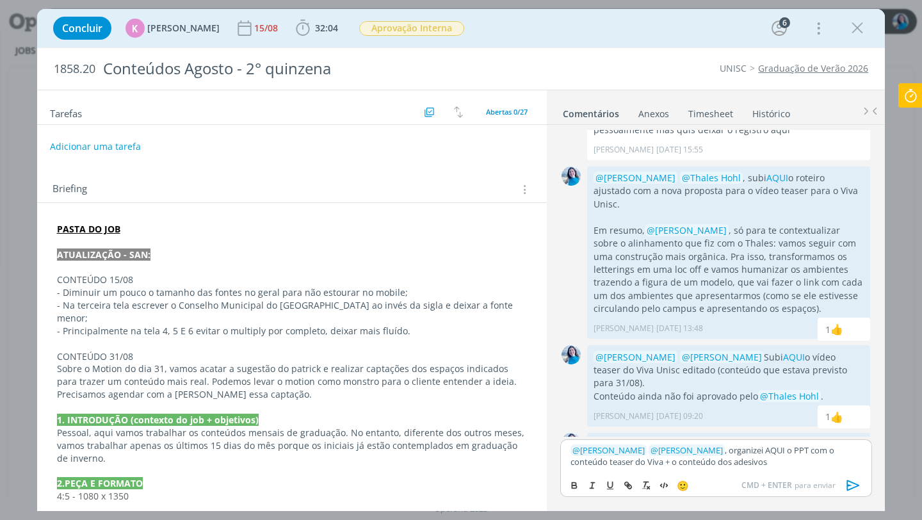
click at [769, 449] on p "﻿ @ [PERSON_NAME] ﻿ ﻿ @ [PERSON_NAME] ﻿ , organizei AQUI o PPT com o conteúdo t…" at bounding box center [715, 456] width 291 height 24
click at [624, 486] on icon "dialog" at bounding box center [628, 485] width 10 height 10
paste input "[URL][DOMAIN_NAME]"
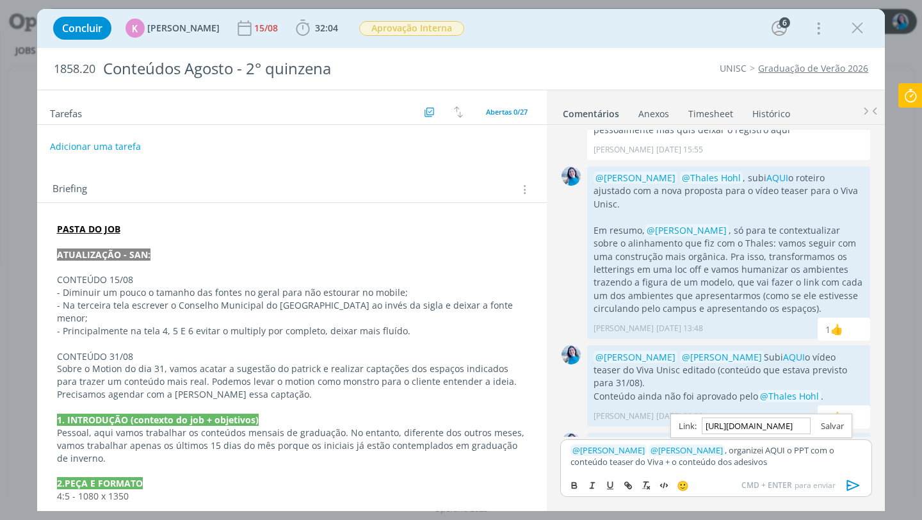
type input "[URL][DOMAIN_NAME]"
click at [827, 424] on link "dialog" at bounding box center [826, 426] width 33 height 12
click at [853, 484] on icon "dialog" at bounding box center [853, 485] width 19 height 19
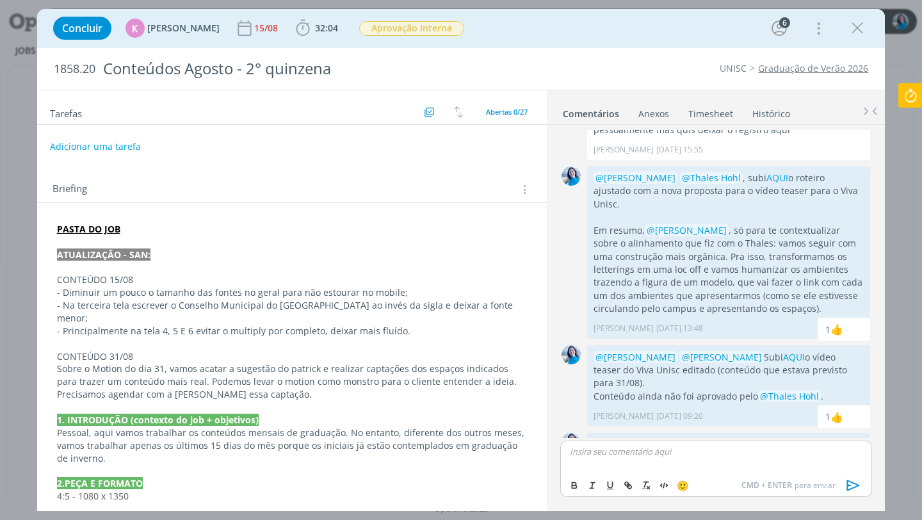
scroll to position [2070, 0]
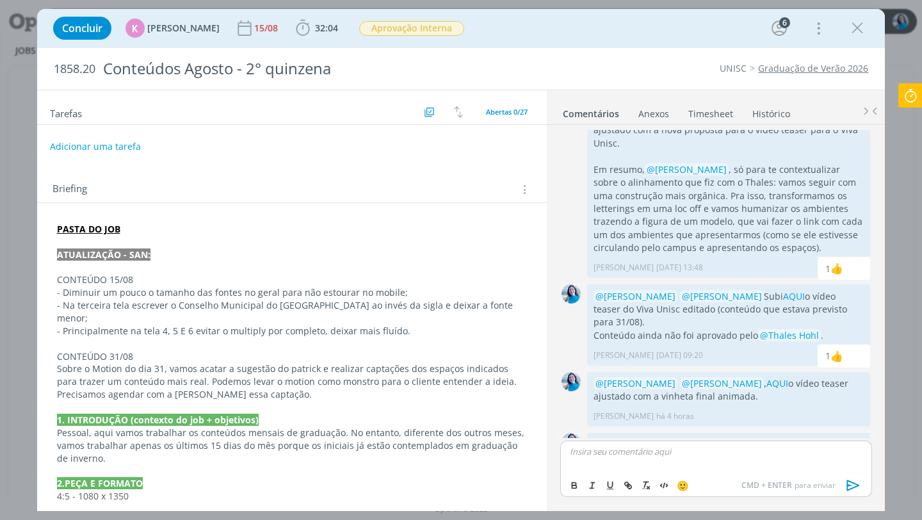
drag, startPoint x: 841, startPoint y: 402, endPoint x: 594, endPoint y: 394, distance: 247.2
click at [594, 438] on p "@[PERSON_NAME] @[PERSON_NAME] , organizei AQUI o PPT com o conteúdo teaser do V…" at bounding box center [728, 451] width 270 height 26
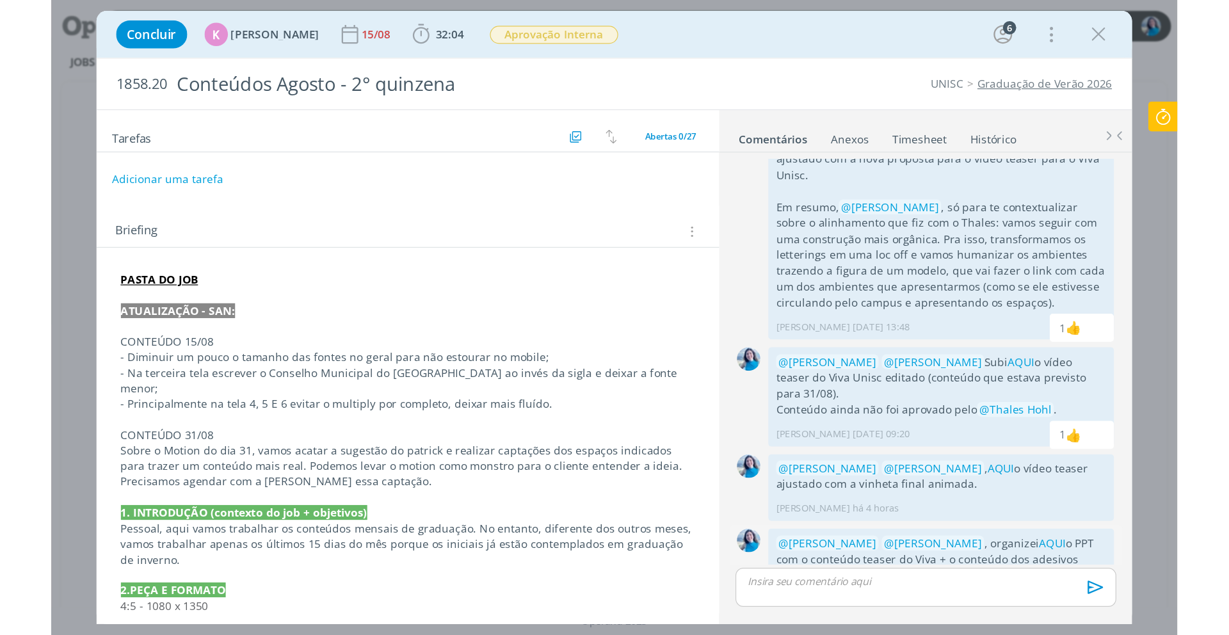
scroll to position [2046, 0]
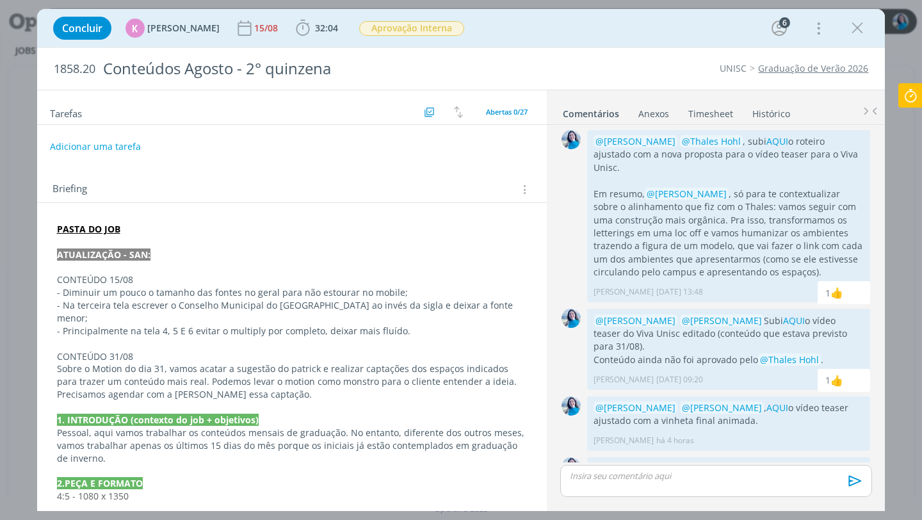
copy p "@[PERSON_NAME] @[PERSON_NAME] , organizei AQUI o PPT com o conteúdo teaser do V…"
click at [656, 435] on span "há 4 horas" at bounding box center [675, 441] width 38 height 12
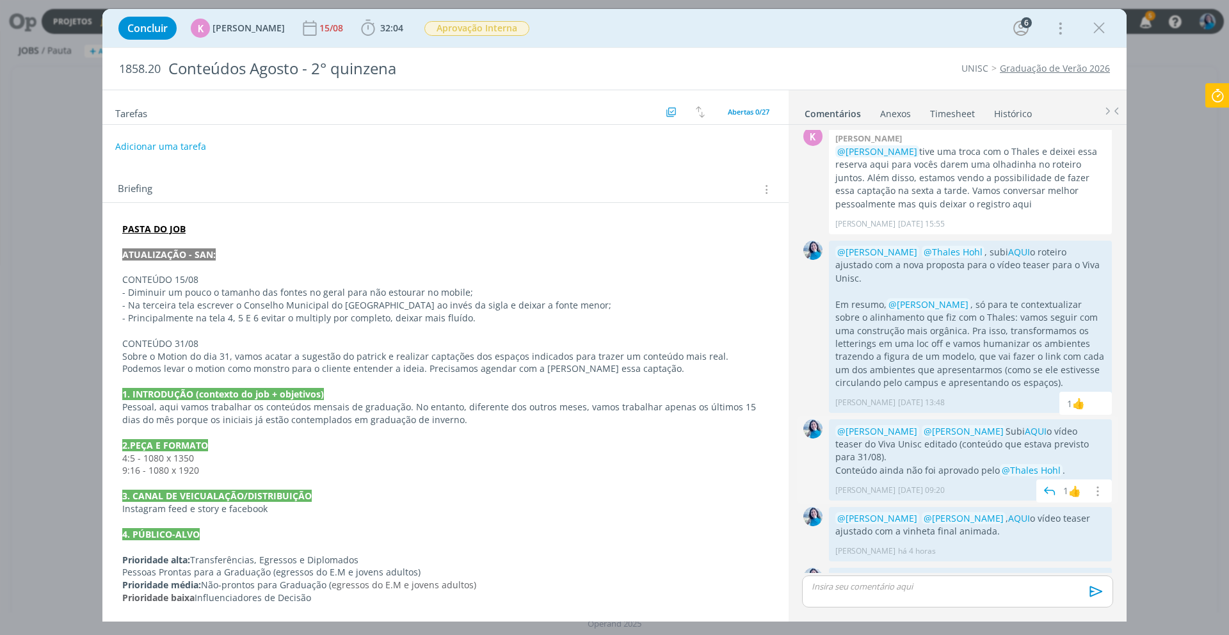
scroll to position [1936, 0]
